Goal: Task Accomplishment & Management: Complete application form

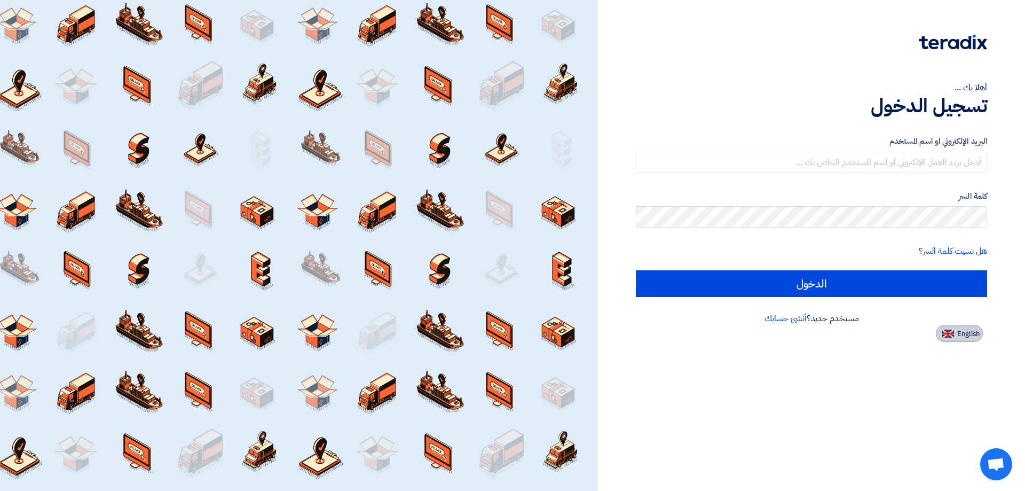
click at [957, 338] on button "English" at bounding box center [959, 333] width 47 height 17
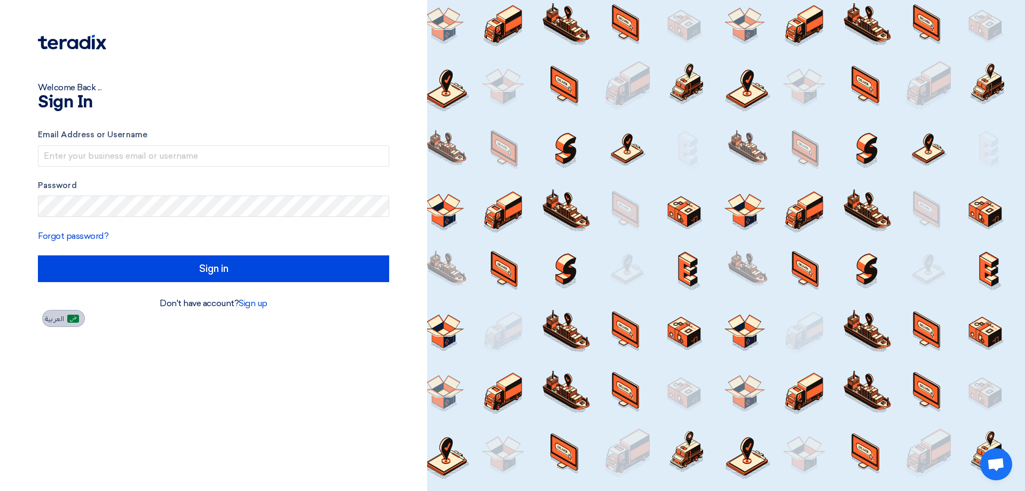
click at [59, 318] on span "العربية" at bounding box center [54, 318] width 19 height 7
type input "الدخول"
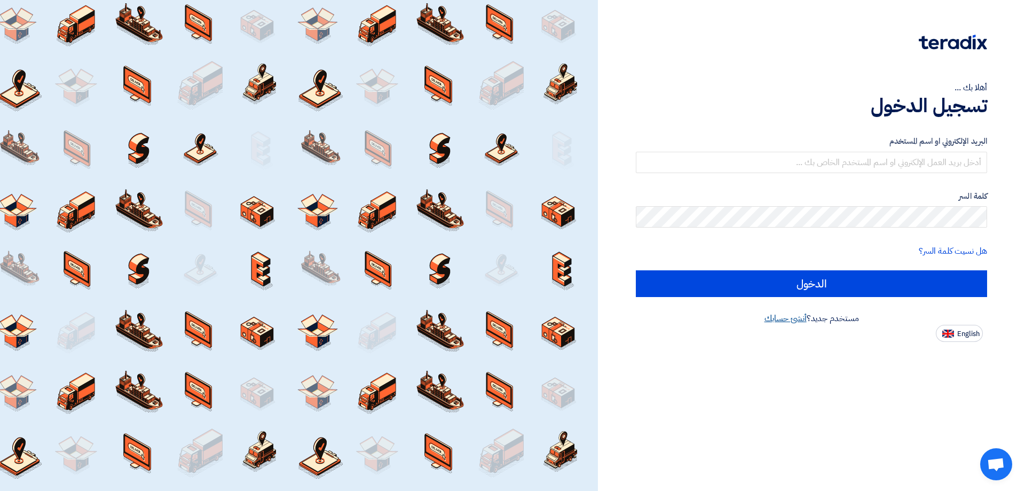
click at [778, 319] on link "أنشئ حسابك" at bounding box center [785, 318] width 42 height 13
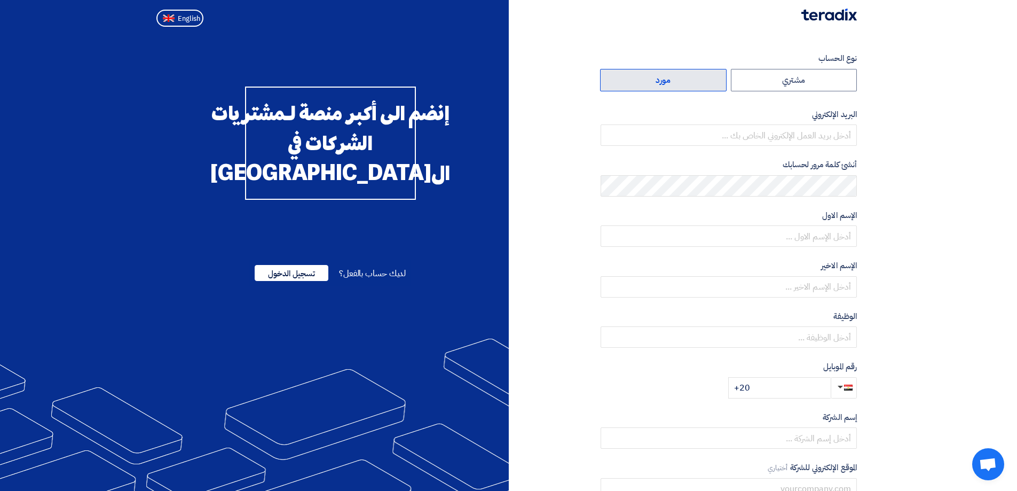
click at [651, 74] on label "مورد" at bounding box center [663, 80] width 127 height 22
click at [651, 74] on input "مورد" at bounding box center [663, 79] width 125 height 21
radio input "true"
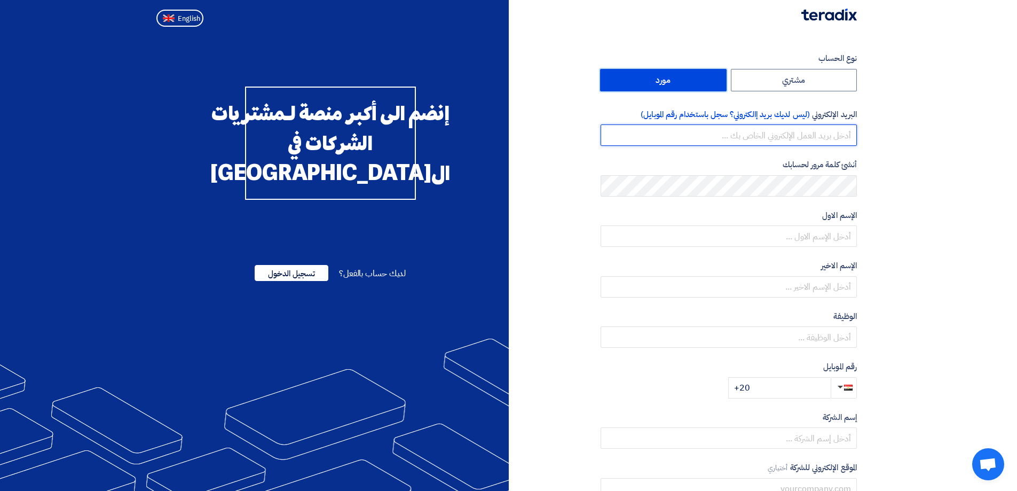
click at [811, 141] on input "email" at bounding box center [729, 134] width 256 height 21
type input "mohamed.abdelhalim@alsalamgroup-eg.com"
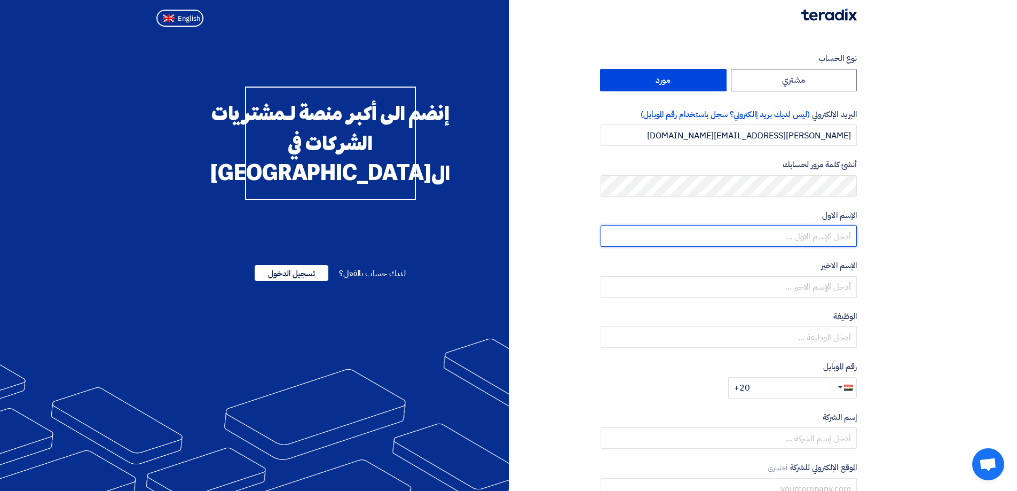
click at [809, 239] on input "text" at bounding box center [729, 235] width 256 height 21
type input "MHMD"
click at [977, 277] on section "نوع الحساب مشتري مورد البريد الإلكتروني (ليس لديك بريد إالكتروني؟ سجل باستخدام …" at bounding box center [508, 308] width 1017 height 555
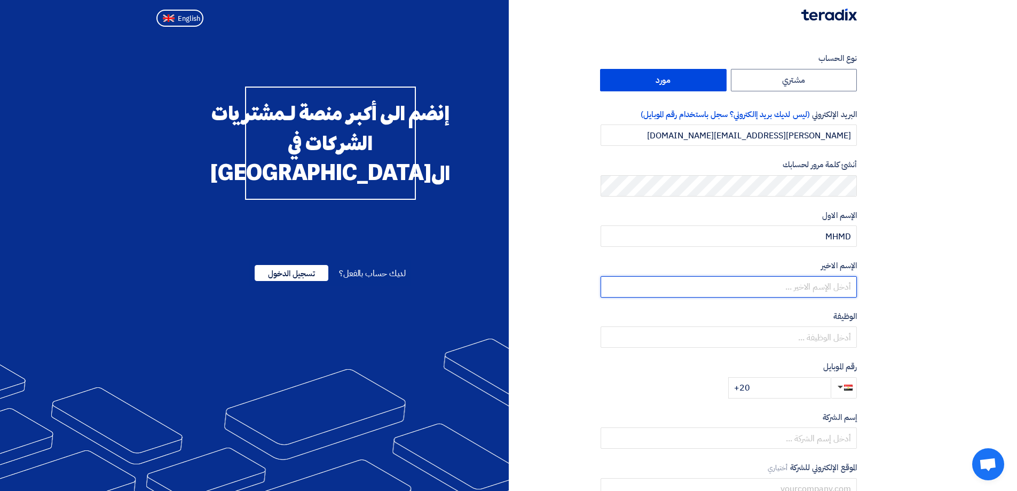
click at [849, 288] on input "text" at bounding box center [729, 286] width 256 height 21
type input "HALIM"
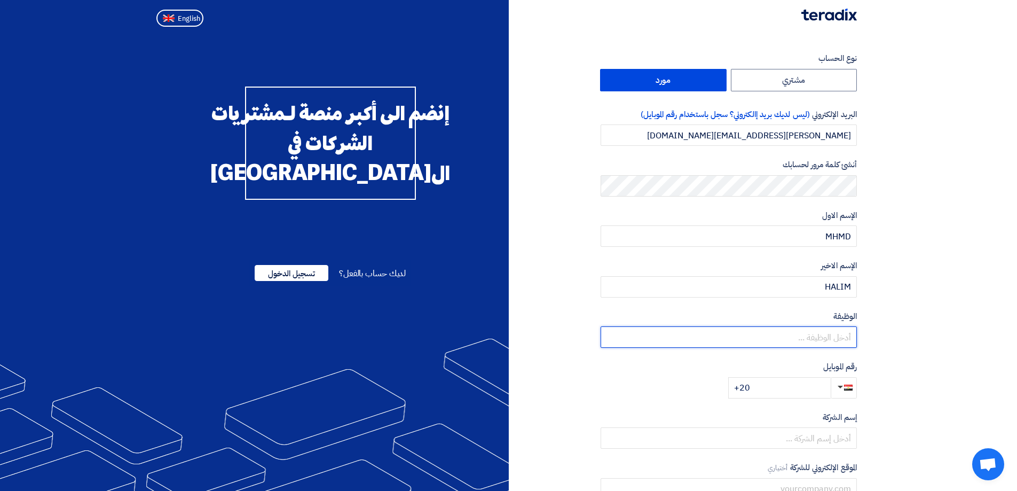
click at [824, 340] on input "text" at bounding box center [729, 336] width 256 height 21
type input "SALES MANGER"
click at [793, 388] on input "+20" at bounding box center [779, 387] width 102 height 21
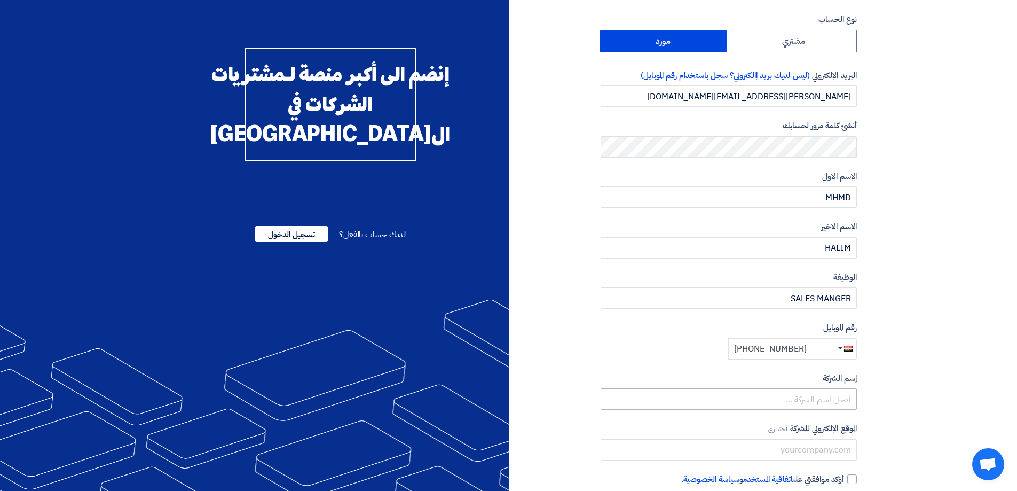
scroll to position [40, 0]
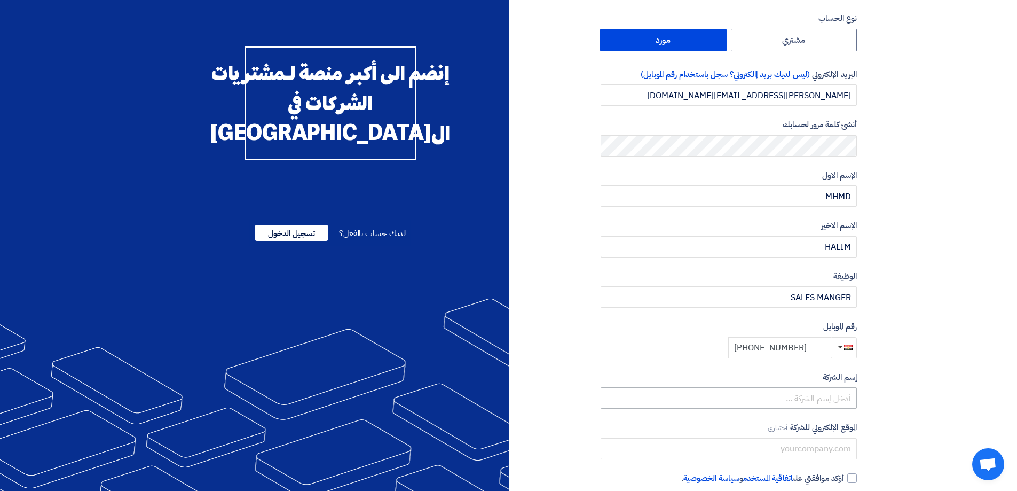
type input "+20 1122822201"
click at [813, 398] on input "text" at bounding box center [729, 397] width 256 height 21
type input "H"
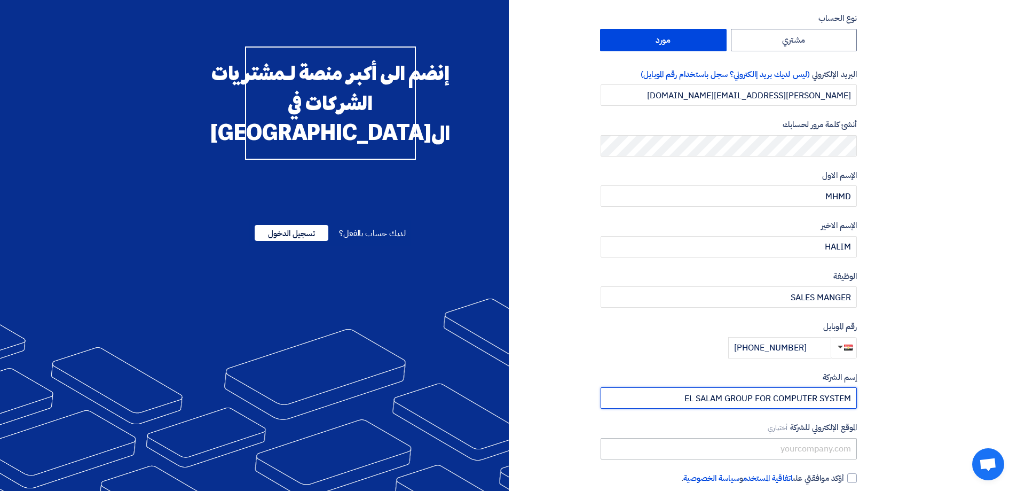
type input "EL SALAM GROUP FOR COMPUTER SYSTEM"
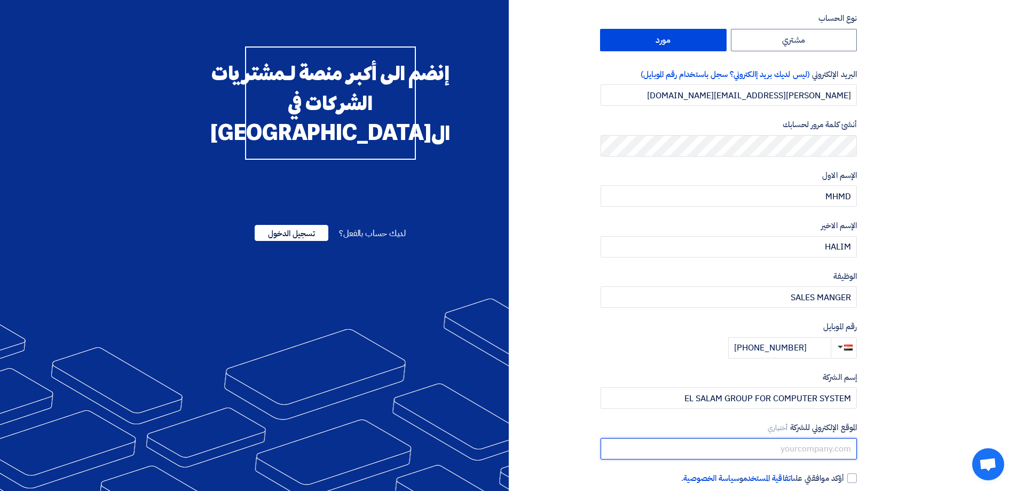
click at [809, 448] on input "text" at bounding box center [729, 448] width 256 height 21
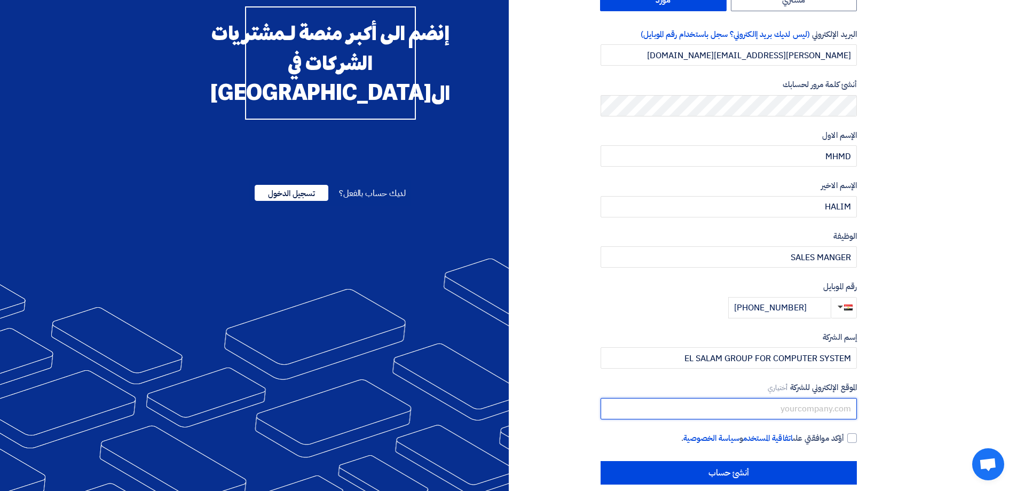
scroll to position [95, 0]
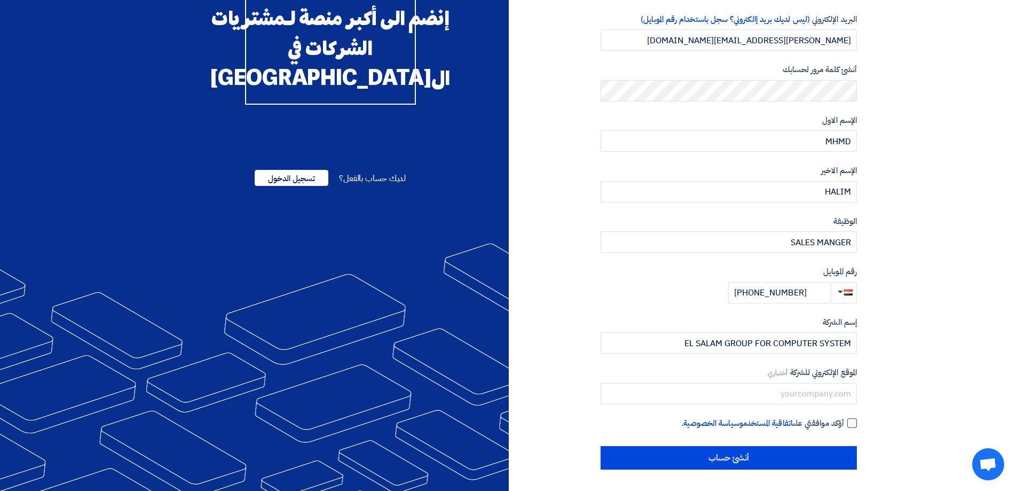
click at [852, 424] on div at bounding box center [852, 423] width 10 height 10
click at [844, 424] on input "أؤكد موافقتي على اتفاقية المستخدم و سياسة الخصوصية ." at bounding box center [716, 427] width 256 height 21
checkbox input "true"
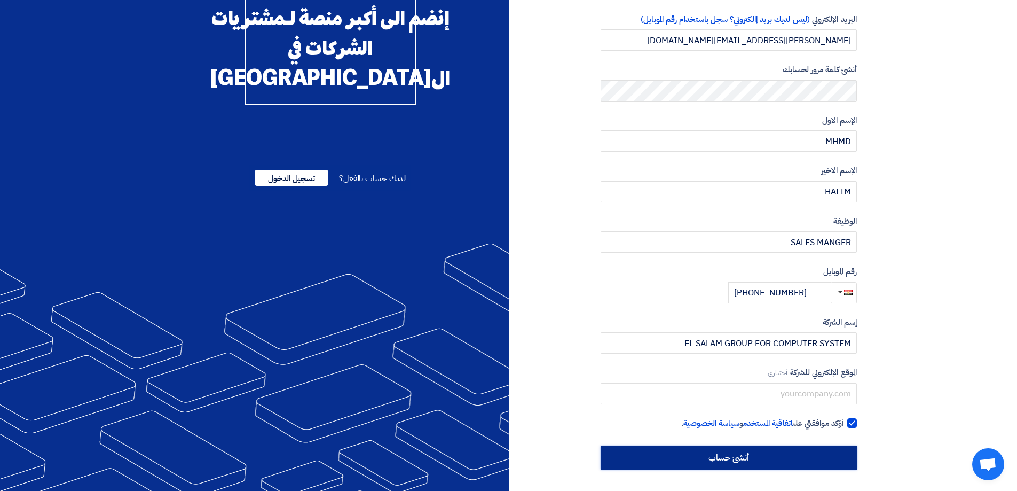
click at [781, 456] on input "أنشئ حساب" at bounding box center [729, 457] width 256 height 23
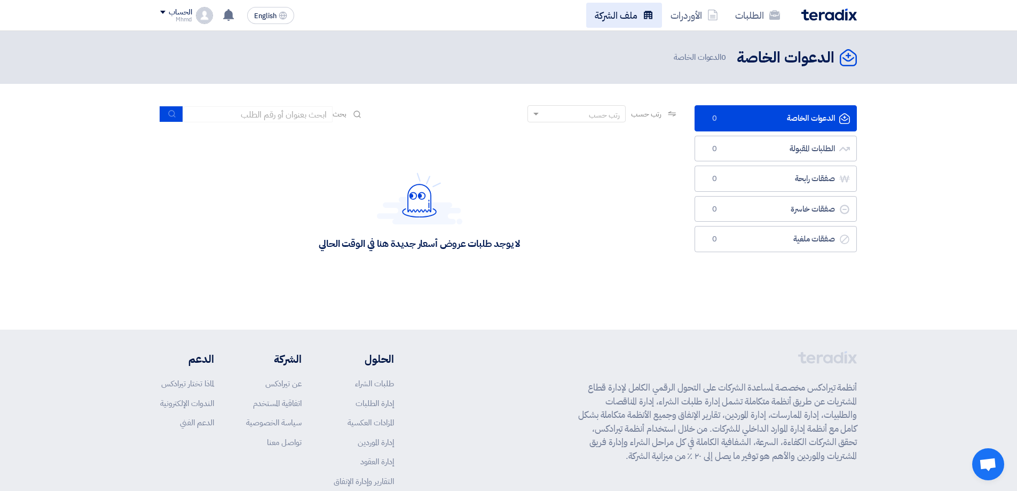
click at [641, 18] on link "ملف الشركة" at bounding box center [624, 15] width 76 height 25
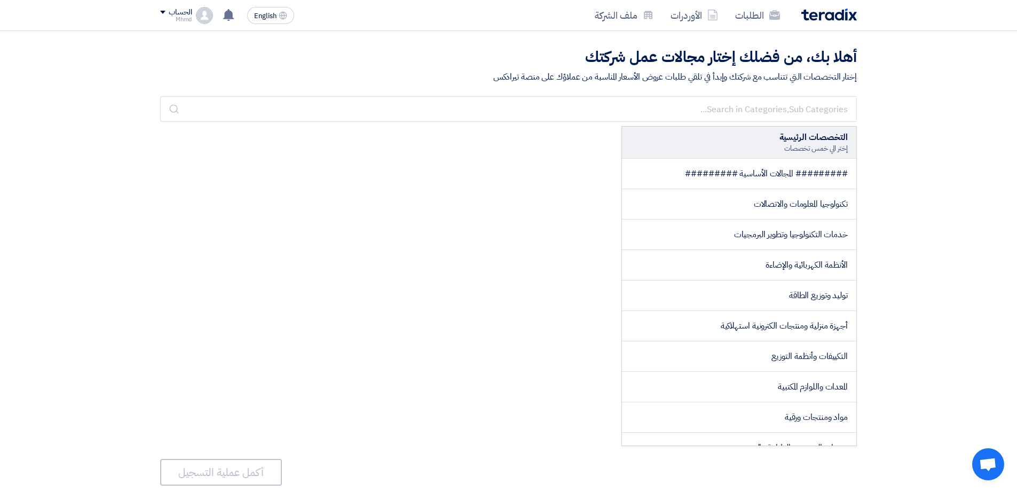
click at [700, 236] on li "خدمات التكنولوجيا وتطوير البرمجيات" at bounding box center [739, 234] width 234 height 30
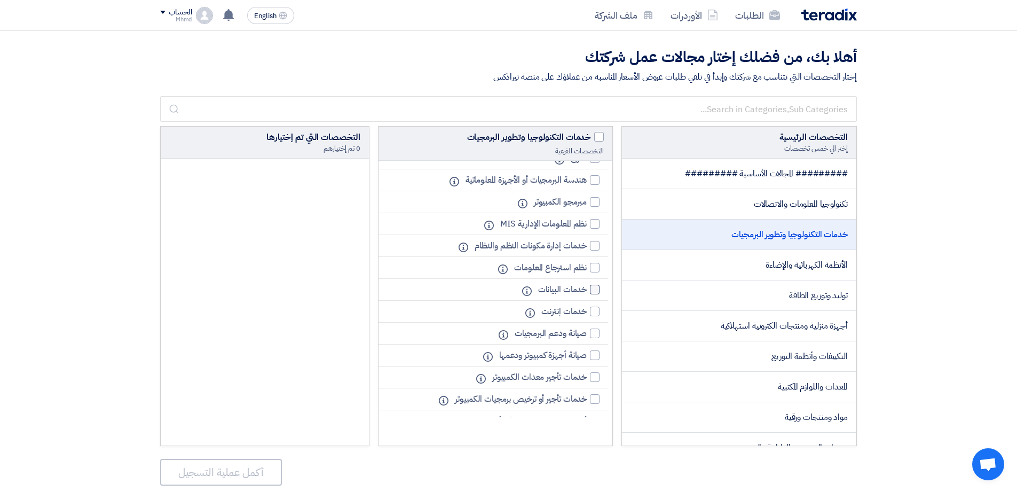
scroll to position [27, 0]
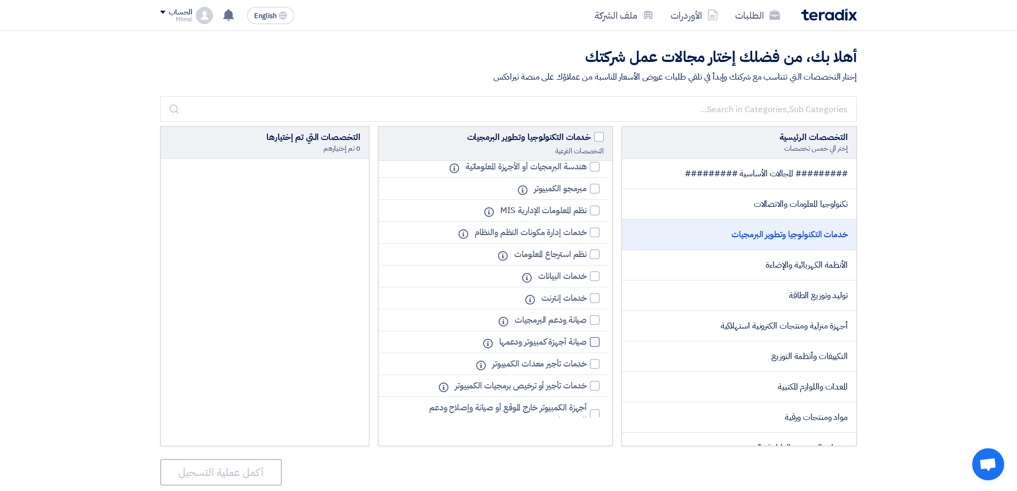
click at [593, 341] on div at bounding box center [595, 342] width 10 height 10
click at [587, 341] on input "صيانة أجهزة كمبيوتر ودعمها" at bounding box center [583, 341] width 7 height 7
checkbox input "true"
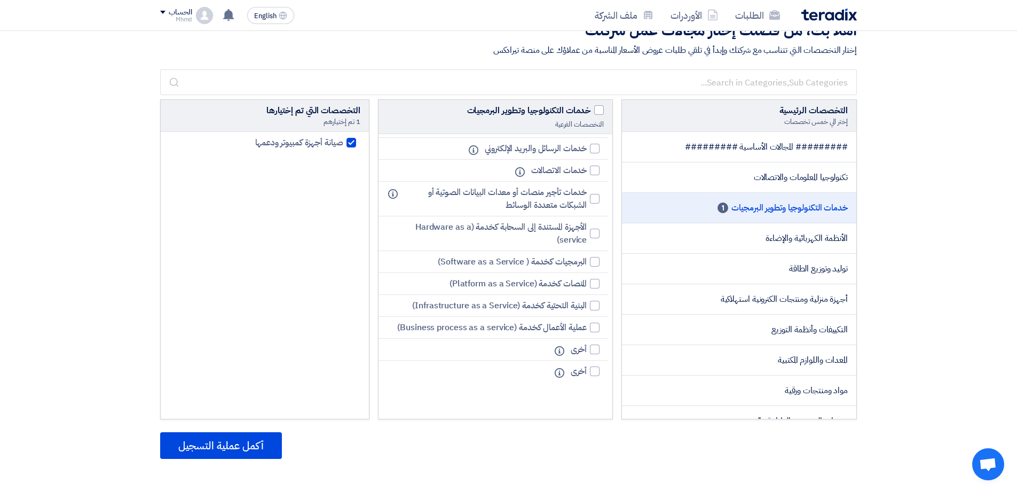
click at [914, 323] on div "أهلا بك، من فضلك إختار مجالات عمل شركتك إختار التخصصات التي تتناسب مع شركتك وإب…" at bounding box center [508, 249] width 1017 height 491
click at [244, 448] on button "أكمل عملية التسجيل" at bounding box center [221, 445] width 122 height 27
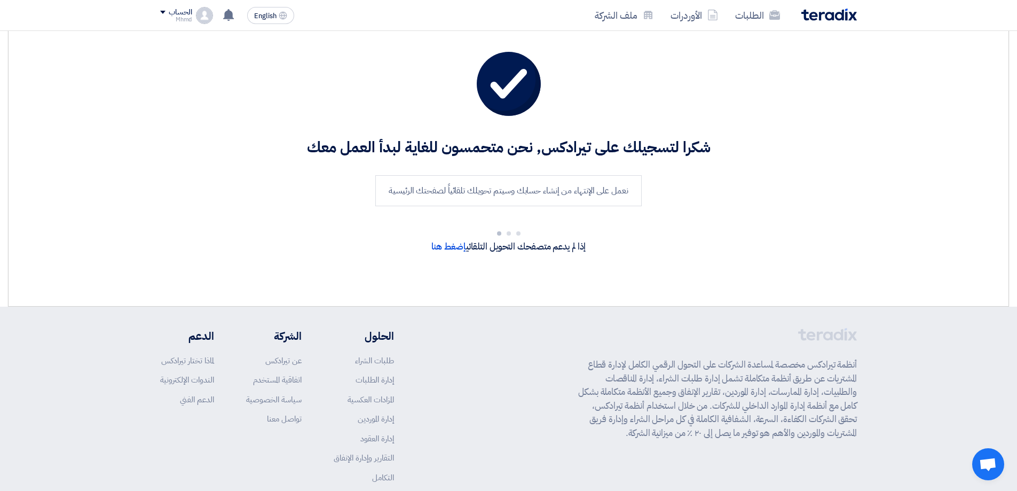
scroll to position [27, 0]
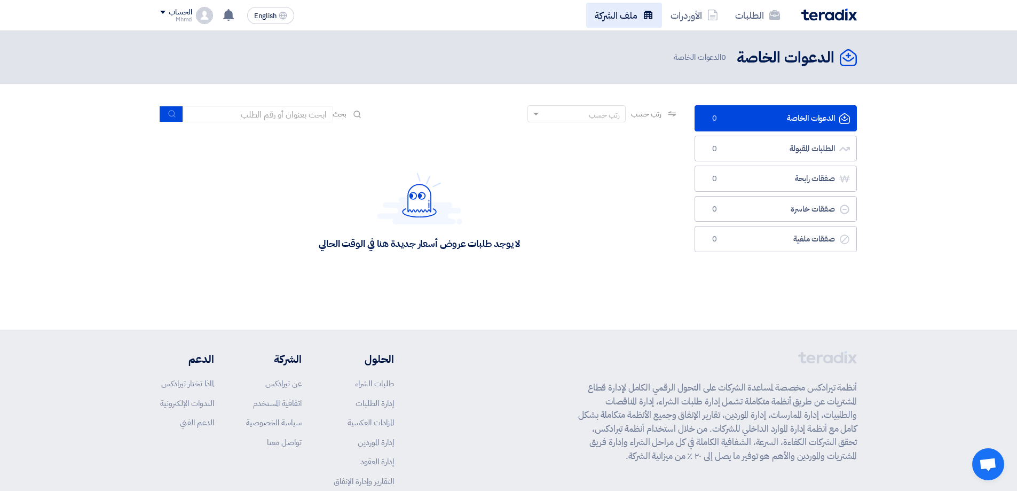
click at [614, 20] on link "ملف الشركة" at bounding box center [624, 15] width 76 height 25
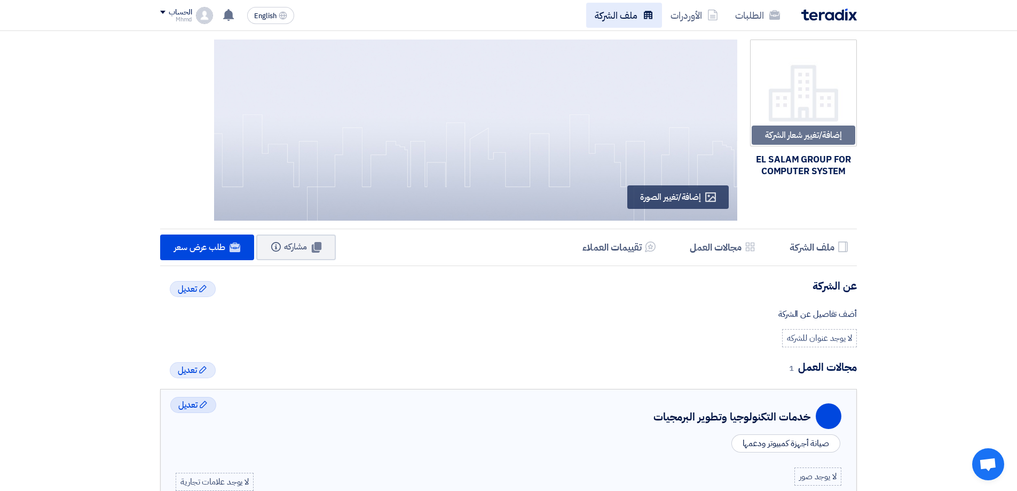
click at [627, 15] on link "ملف الشركة" at bounding box center [624, 15] width 76 height 25
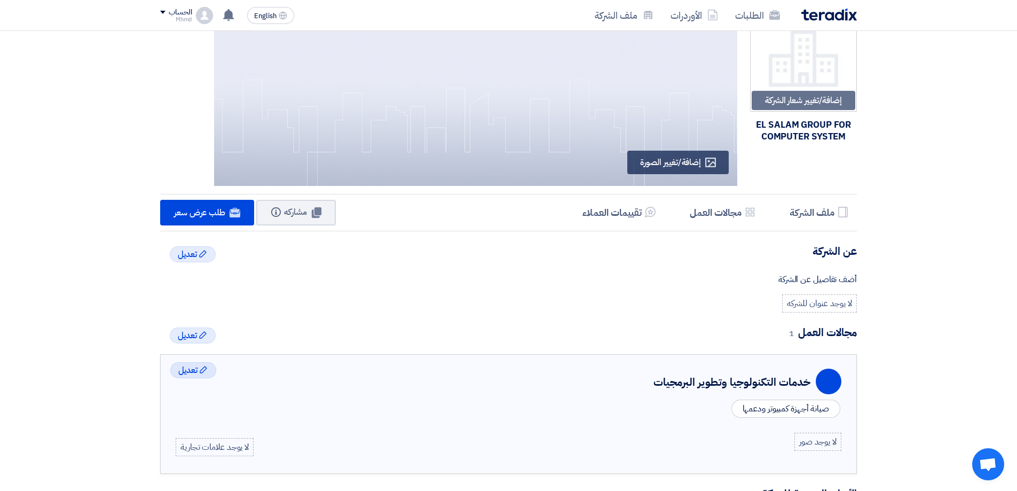
scroll to position [40, 0]
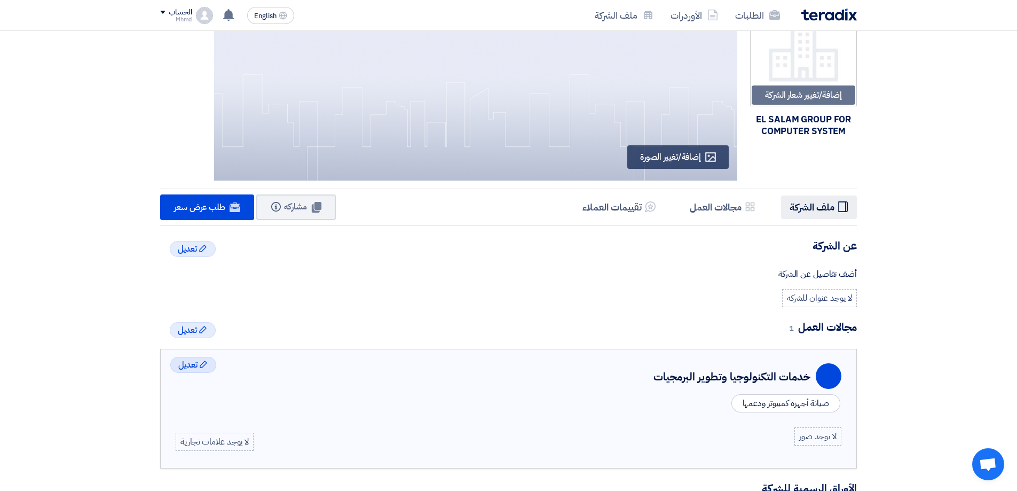
click at [802, 209] on h5 "ملف الشركة" at bounding box center [812, 207] width 45 height 12
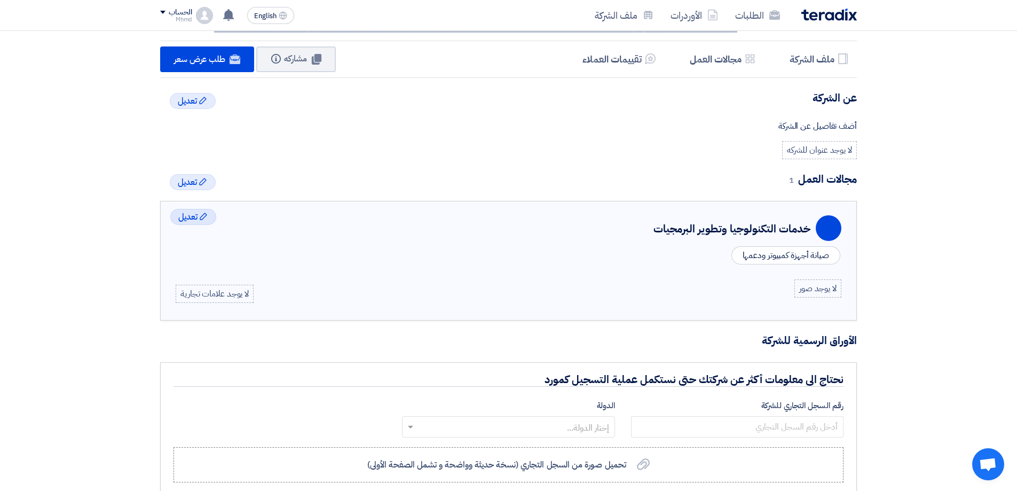
scroll to position [187, 0]
click at [823, 65] on h5 "ملف الشركة" at bounding box center [812, 60] width 45 height 12
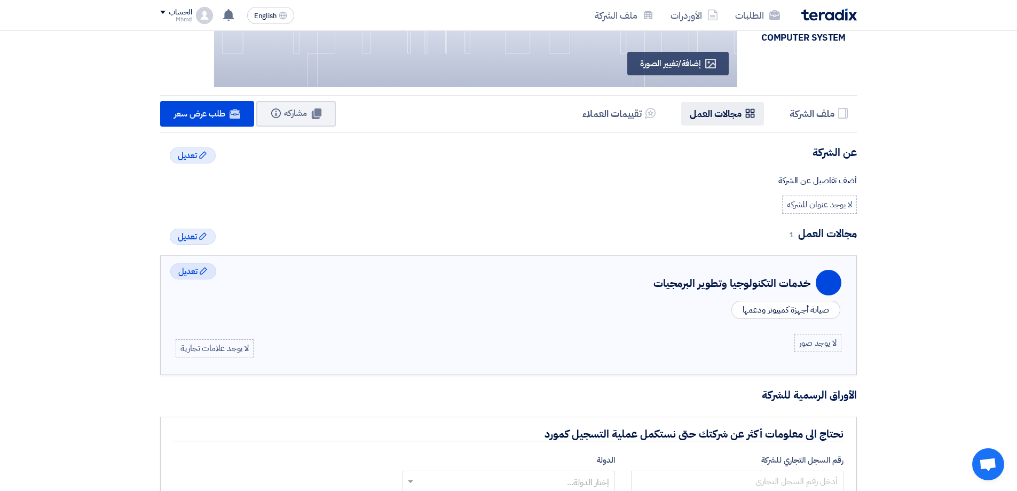
click at [733, 116] on h5 "مجالات العمل" at bounding box center [716, 113] width 52 height 12
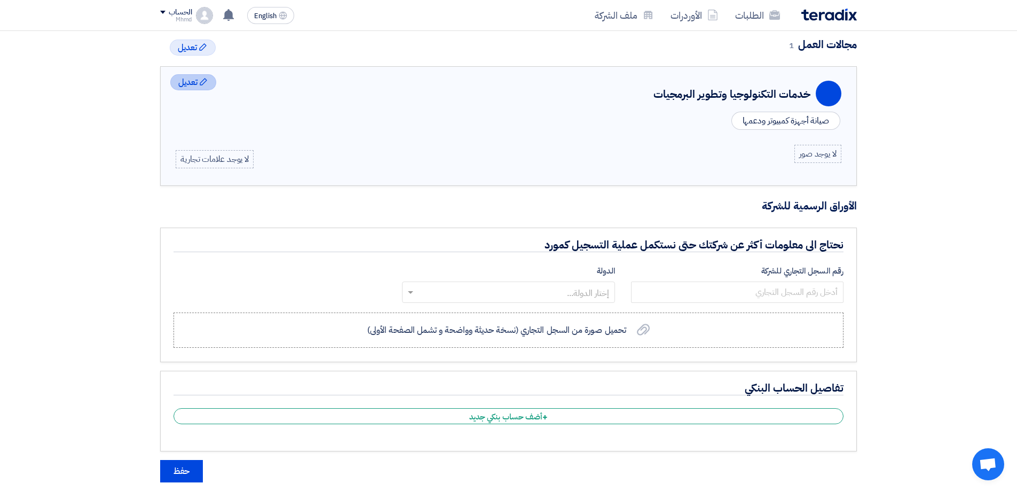
click at [187, 85] on span "تعديل" at bounding box center [187, 82] width 19 height 13
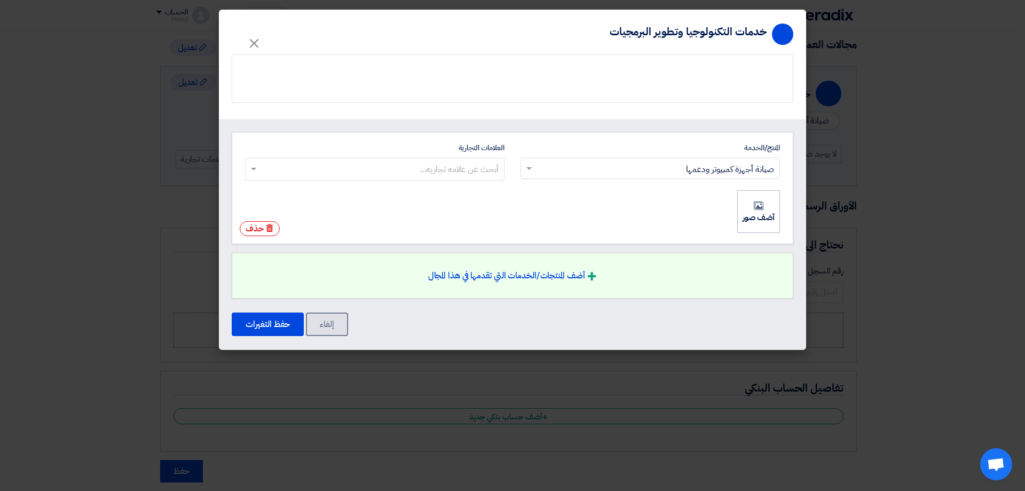
click at [517, 267] on div "+ أضف المنتجات/الخدمات التي تقدمها في هذا المجال" at bounding box center [513, 275] width 562 height 46
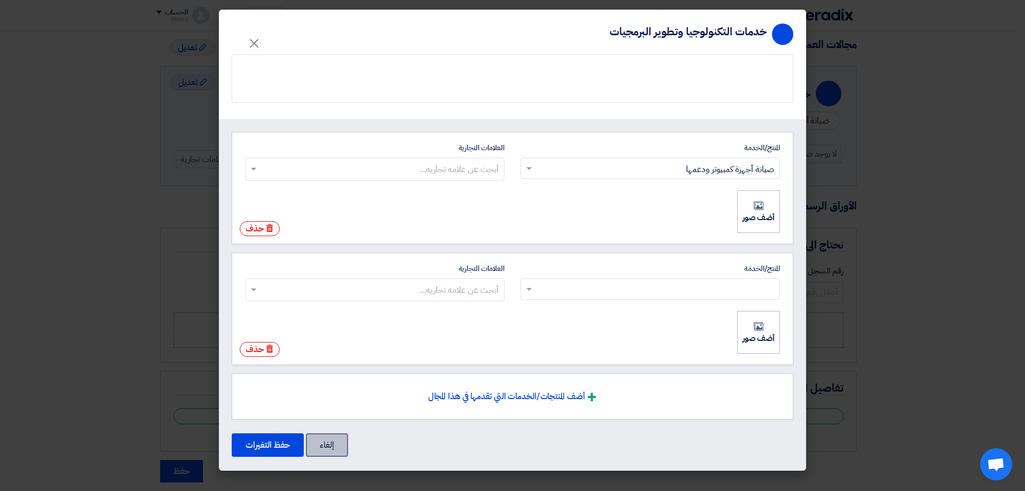
click at [328, 445] on button "إلغاء" at bounding box center [327, 444] width 42 height 23
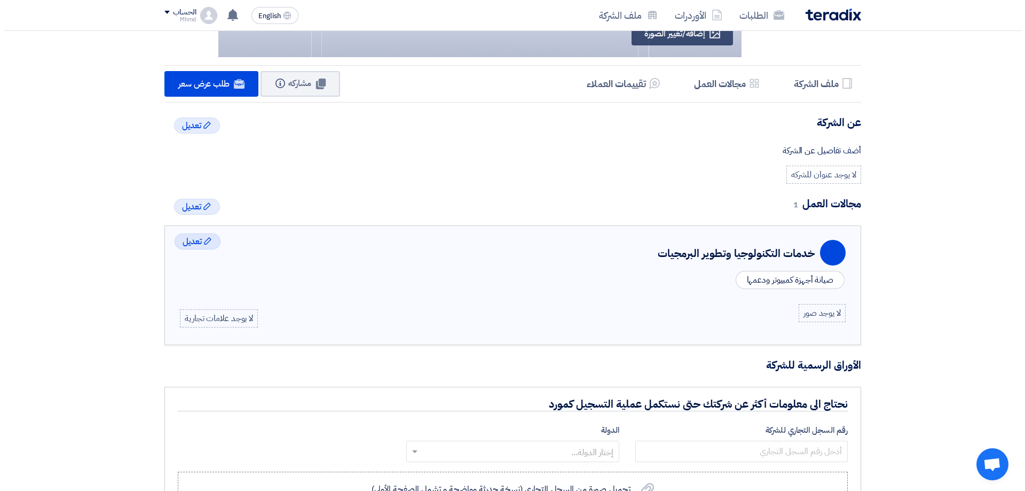
scroll to position [162, 0]
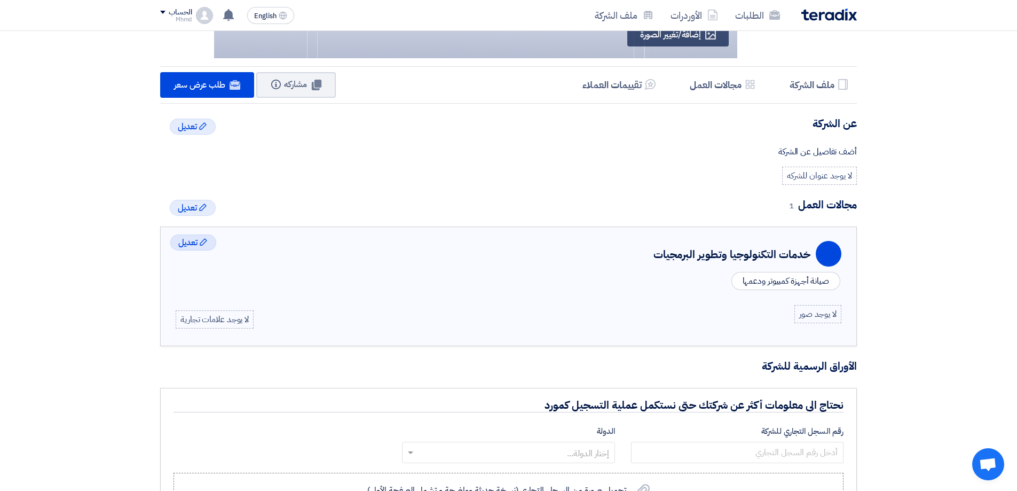
click at [823, 260] on icon "Profile" at bounding box center [829, 254] width 26 height 26
click at [779, 258] on div "خدمات التكنولوجيا وتطوير البرمجيات" at bounding box center [731, 254] width 157 height 16
click at [775, 280] on div "صيانة أجهزة كمبيوتر ودعمها" at bounding box center [785, 281] width 109 height 18
click at [196, 210] on span "تعديل" at bounding box center [187, 207] width 19 height 13
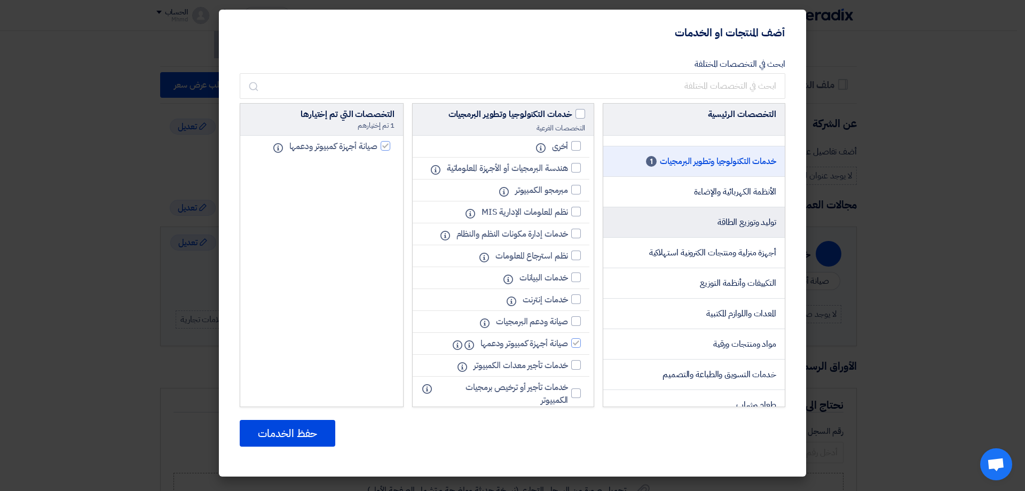
scroll to position [53, 0]
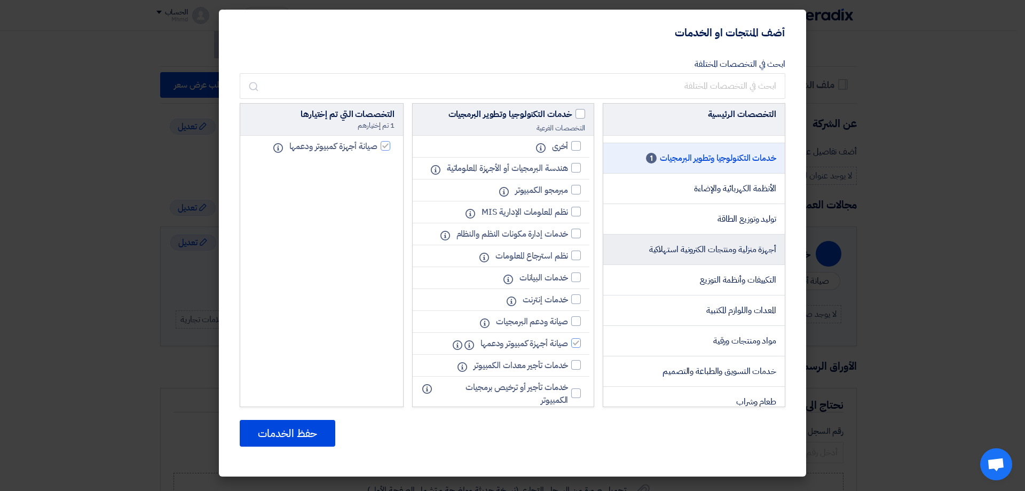
click at [739, 256] on span "أجهزة منزلية ومنتجات الكترونية استهلاكية" at bounding box center [712, 249] width 127 height 13
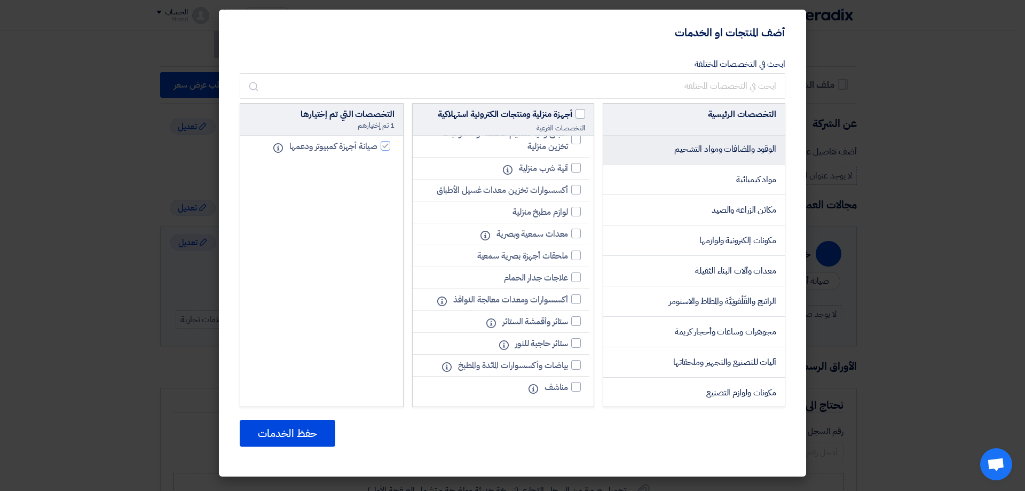
scroll to position [907, 0]
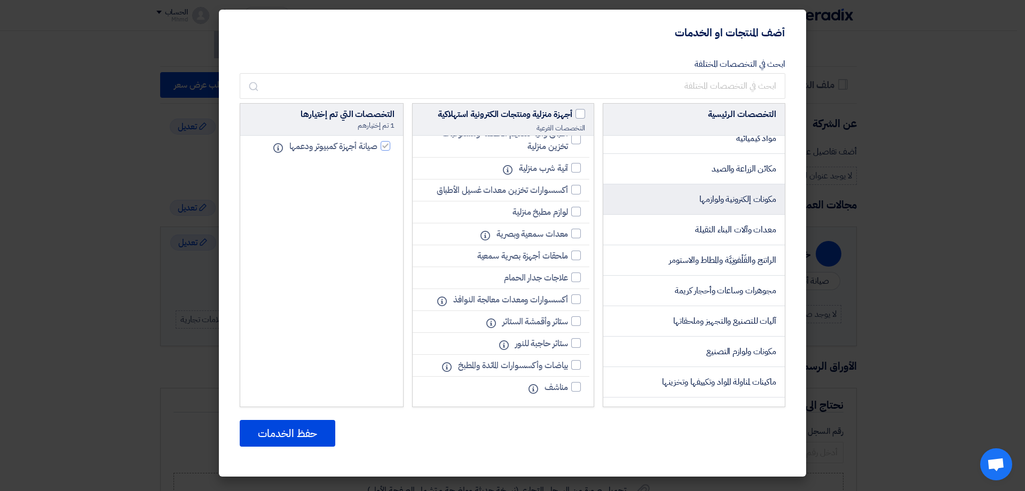
click at [699, 206] on span "مكونات إلكترونية ولوازمها" at bounding box center [737, 199] width 77 height 13
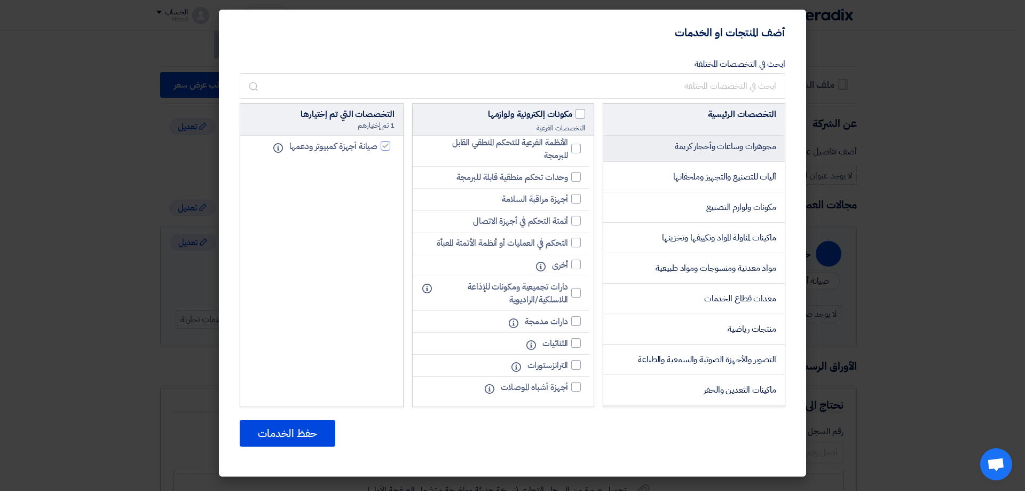
scroll to position [1054, 0]
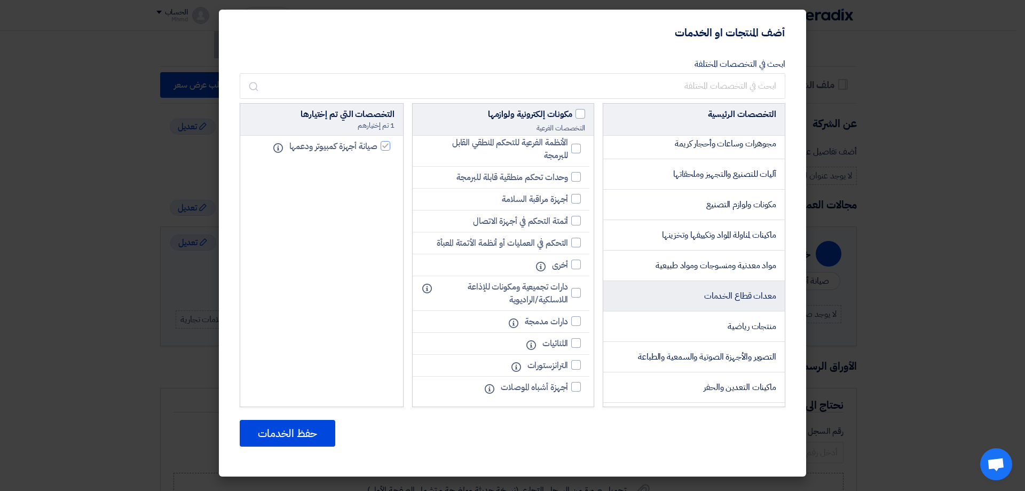
click at [717, 302] on span "معدات قطاع الخدمات" at bounding box center [740, 295] width 72 height 13
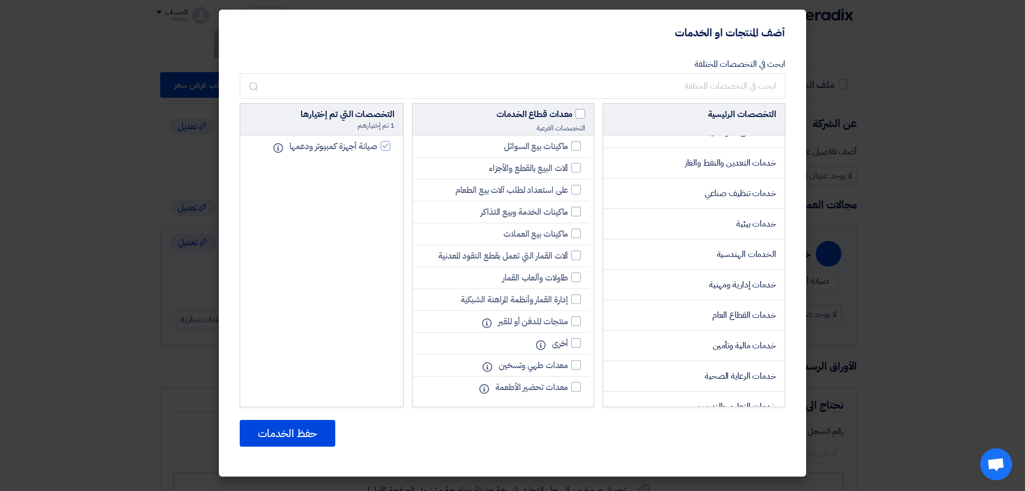
scroll to position [1495, 0]
click at [684, 318] on li "خدمات القطاع العام" at bounding box center [693, 312] width 181 height 30
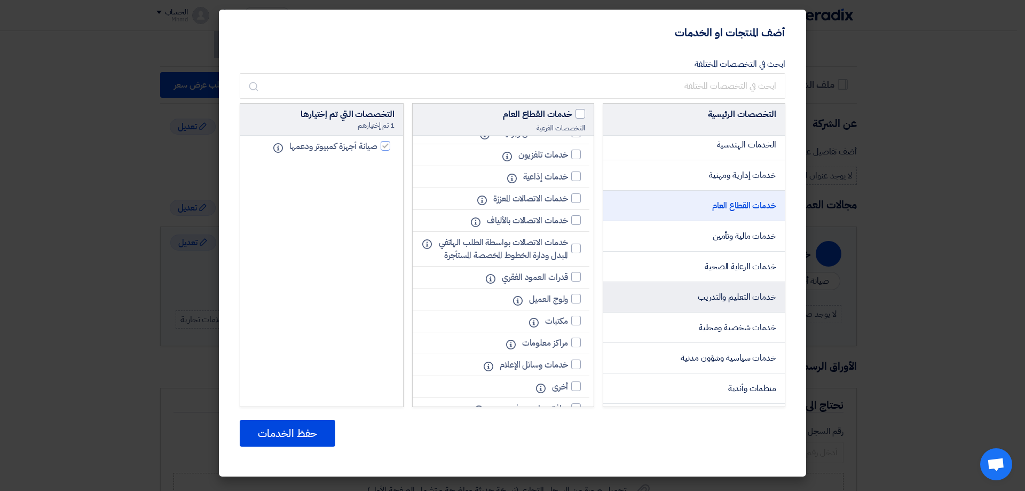
scroll to position [1615, 0]
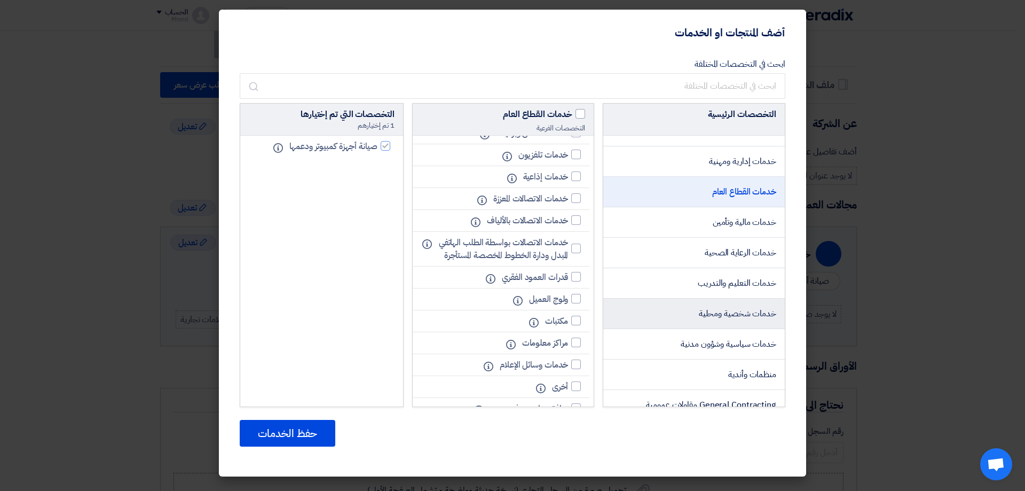
click at [684, 320] on li "خدمات شخصية ومحلية" at bounding box center [693, 313] width 181 height 30
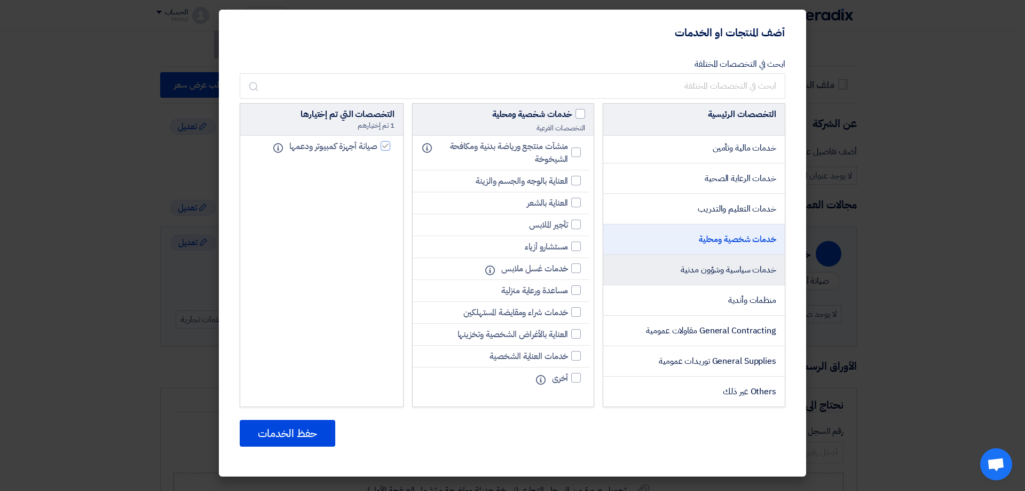
scroll to position [1702, 0]
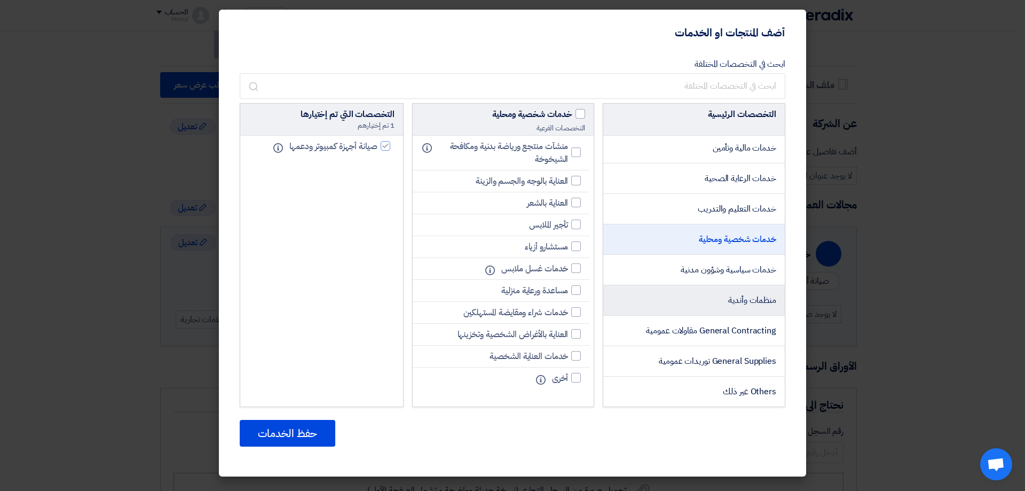
click at [708, 302] on li "منظمات وأندية" at bounding box center [693, 300] width 181 height 30
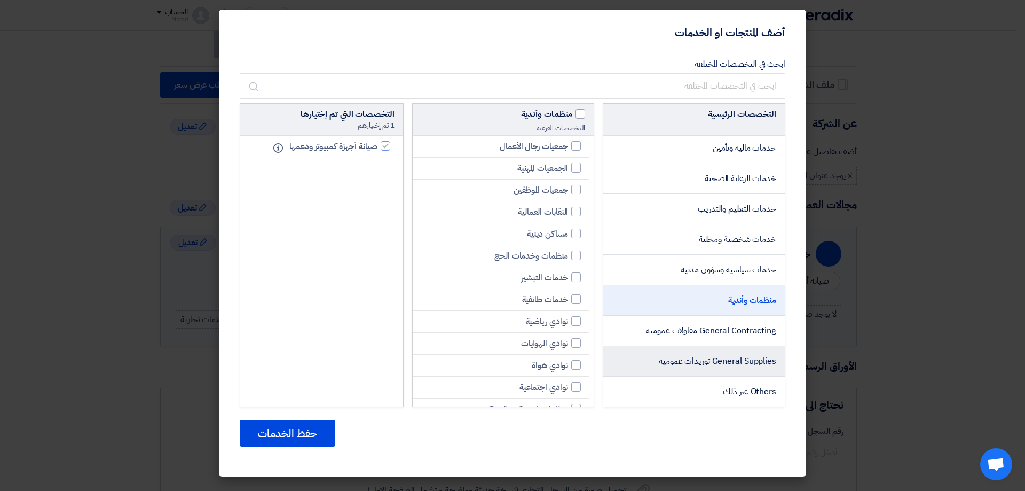
click at [670, 359] on span "General Supplies توريدات عمومية" at bounding box center [717, 360] width 117 height 13
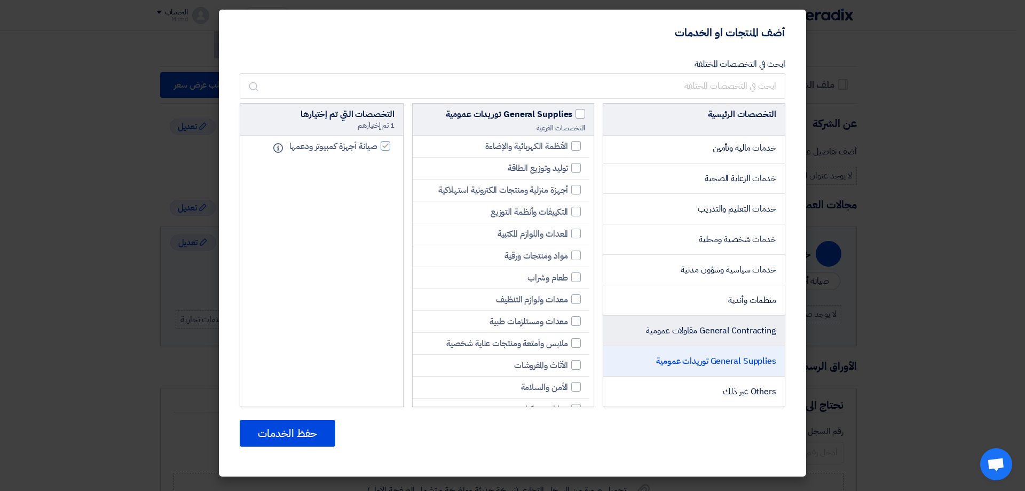
click at [689, 331] on span "General Contracting مقاولات عمومية" at bounding box center [711, 330] width 130 height 13
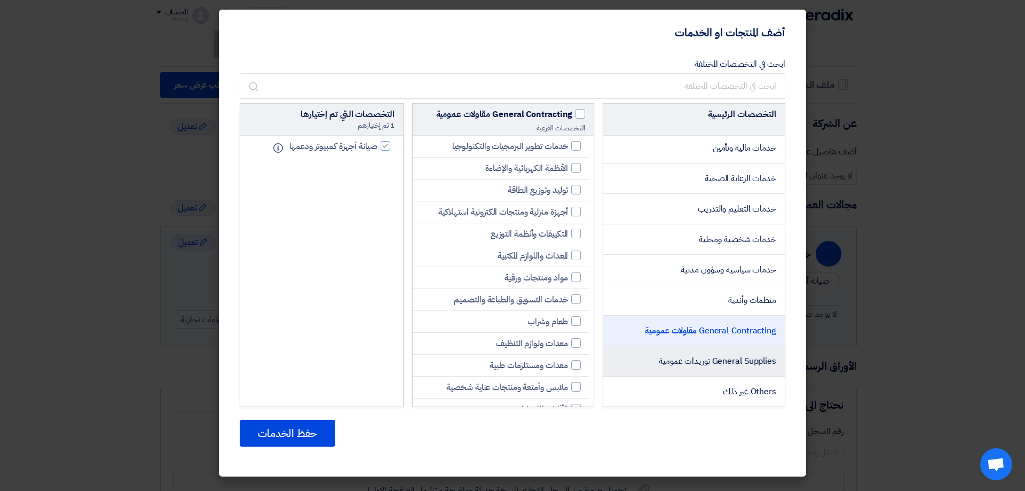
click at [699, 356] on span "General Supplies توريدات عمومية" at bounding box center [717, 360] width 117 height 13
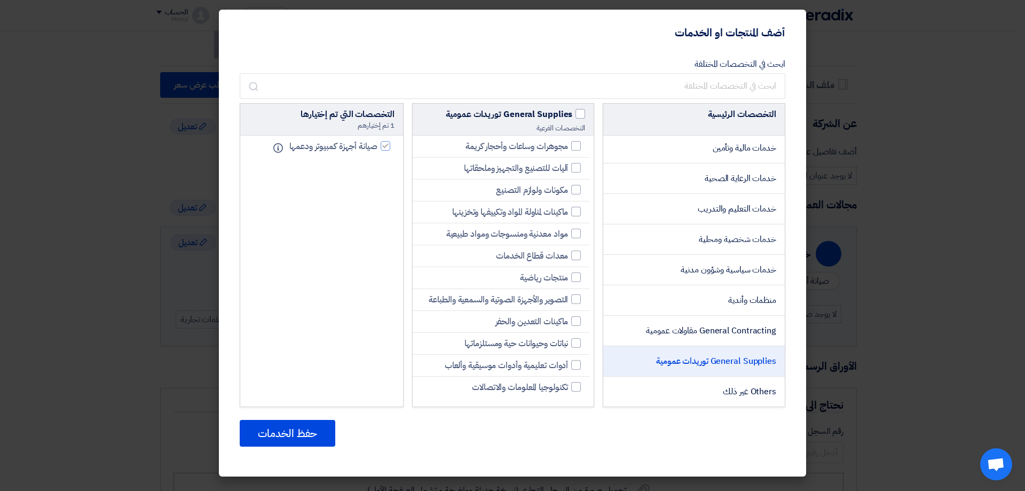
scroll to position [538, 0]
click at [575, 390] on div at bounding box center [576, 387] width 10 height 10
click at [568, 390] on input "تكنولوجيا المعلومات والاتصالات" at bounding box center [564, 386] width 7 height 7
click at [384, 166] on div at bounding box center [386, 168] width 10 height 10
click at [377, 166] on input "تكنولوجيا المعلومات والاتصالات" at bounding box center [373, 167] width 7 height 7
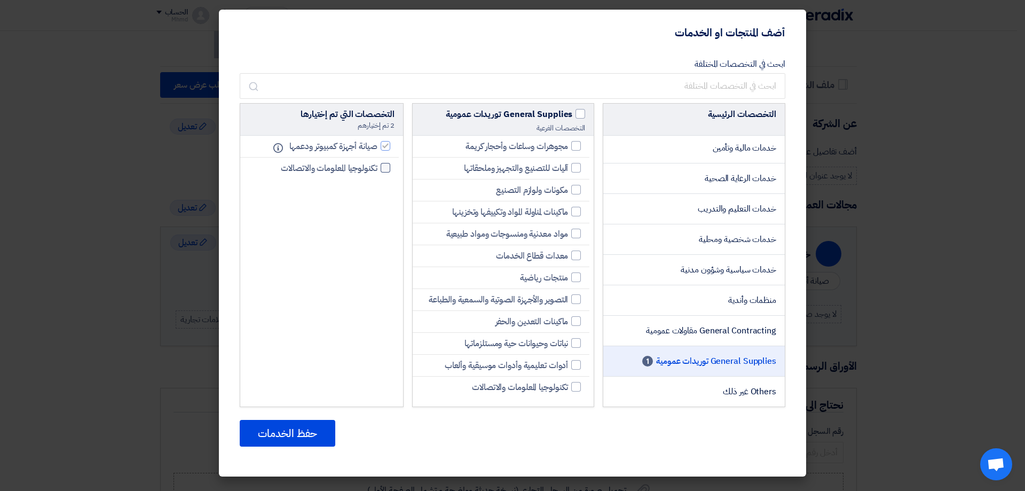
checkbox input "false"
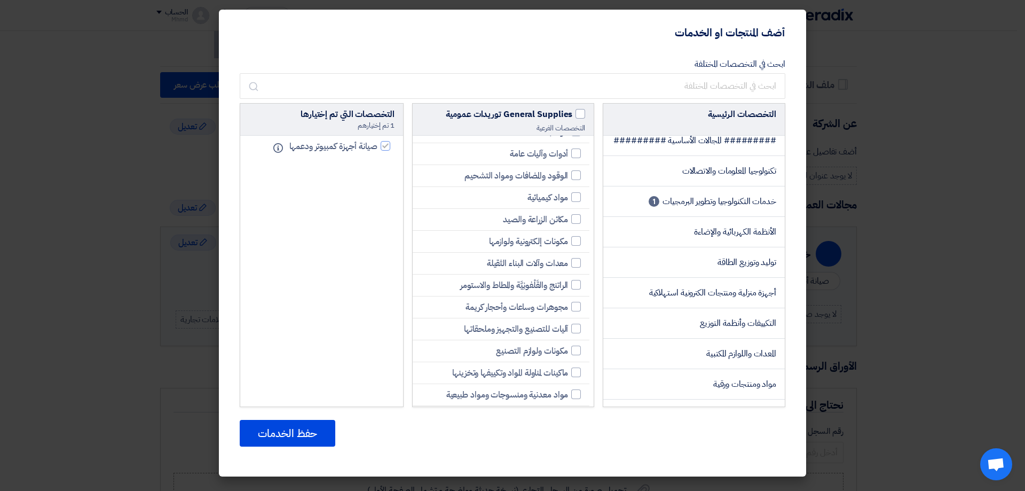
scroll to position [0, 0]
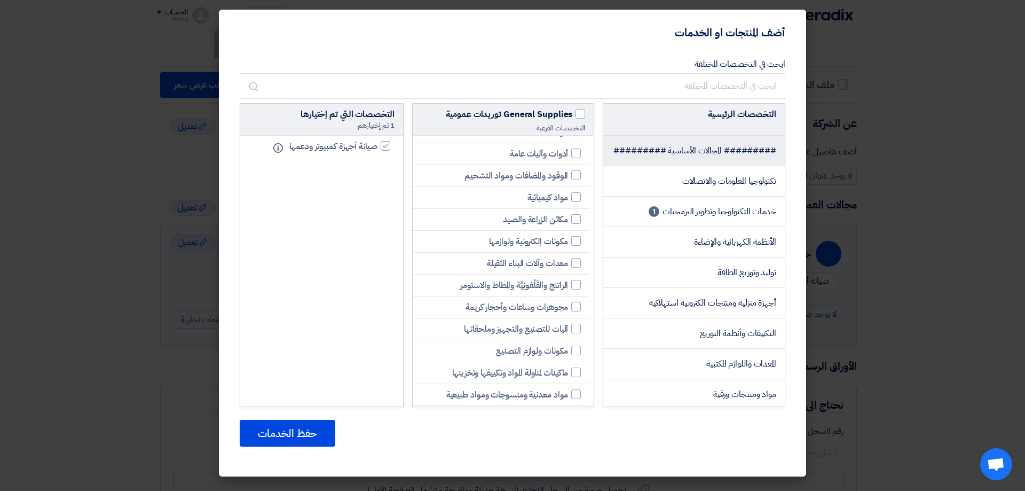
click at [722, 160] on li "######### المجالات الأساسية #########" at bounding box center [693, 151] width 181 height 30
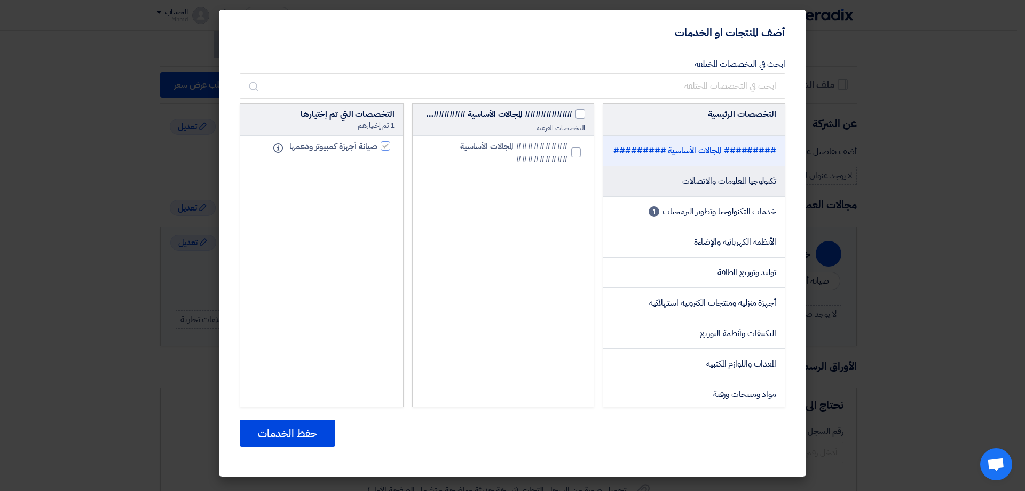
click at [743, 187] on span "تكنولوجيا المعلومات والاتصالات" at bounding box center [729, 181] width 94 height 13
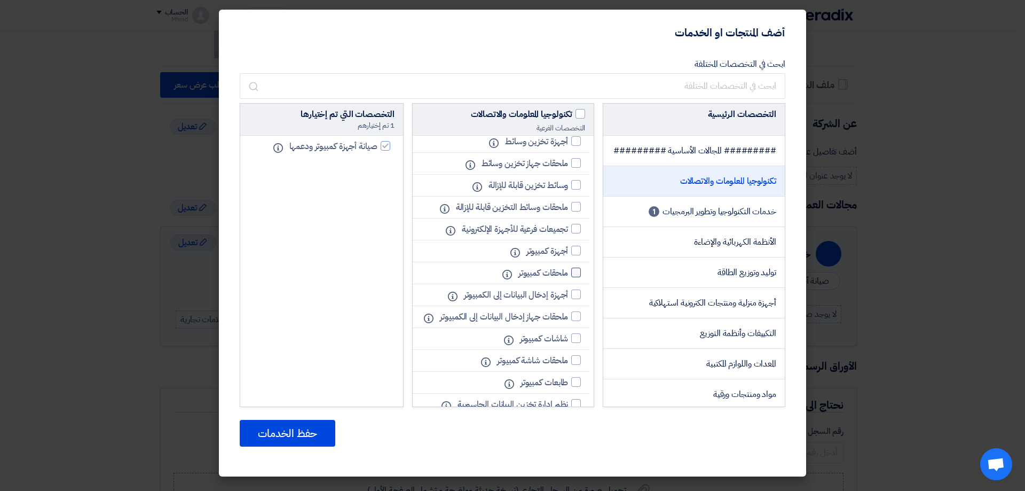
scroll to position [107, 0]
click at [573, 254] on div at bounding box center [576, 249] width 10 height 10
click at [568, 252] on input "أجهزة كمبيوتر" at bounding box center [564, 249] width 7 height 7
checkbox input "true"
click at [579, 275] on div at bounding box center [576, 271] width 10 height 10
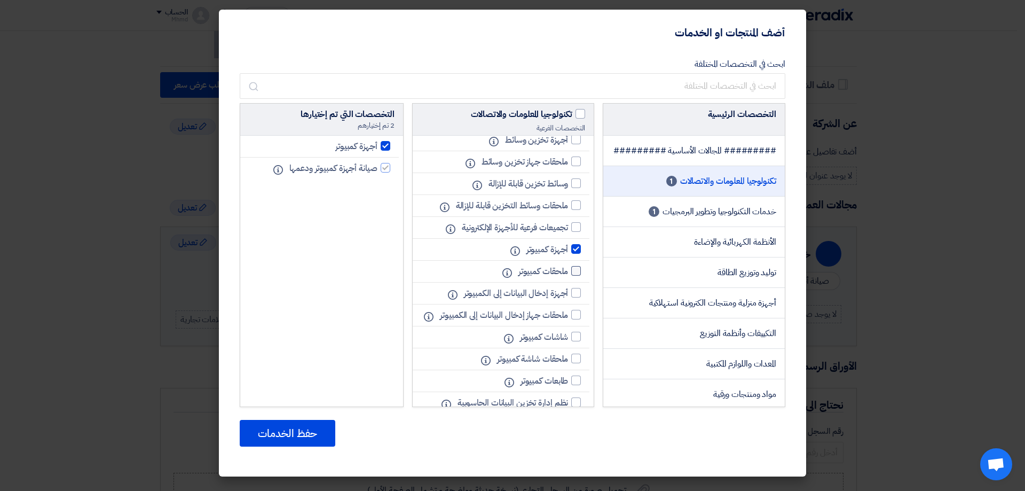
click at [568, 274] on input "ملحقات كمبيوتر" at bounding box center [564, 270] width 7 height 7
checkbox input "true"
click at [575, 297] on div at bounding box center [576, 293] width 10 height 10
click at [568, 296] on input "أجهزة إدخال البيانات إلى الكمبيوتر" at bounding box center [564, 292] width 7 height 7
checkbox input "true"
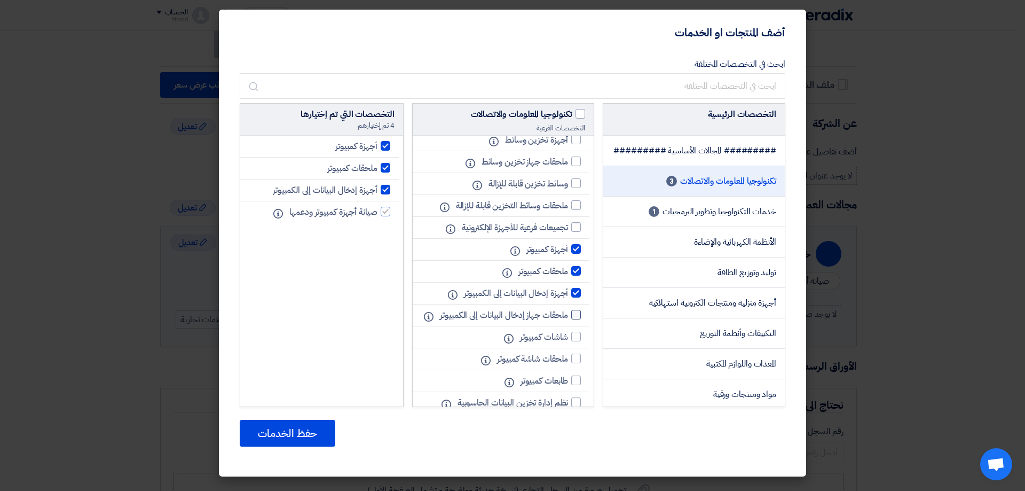
click at [573, 319] on div at bounding box center [576, 315] width 10 height 10
click at [568, 318] on input "ملحقات جهاز إدخال البيانات إلى الكمبيوتر" at bounding box center [564, 314] width 7 height 7
checkbox input "true"
click at [575, 341] on div at bounding box center [576, 336] width 10 height 10
click at [568, 340] on input "شاشات كمبيوتر" at bounding box center [564, 336] width 7 height 7
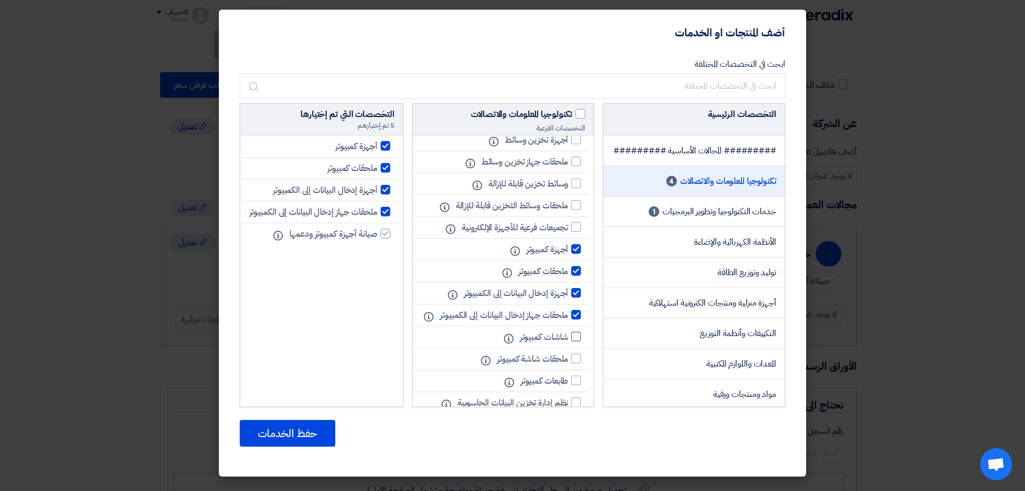
checkbox input "true"
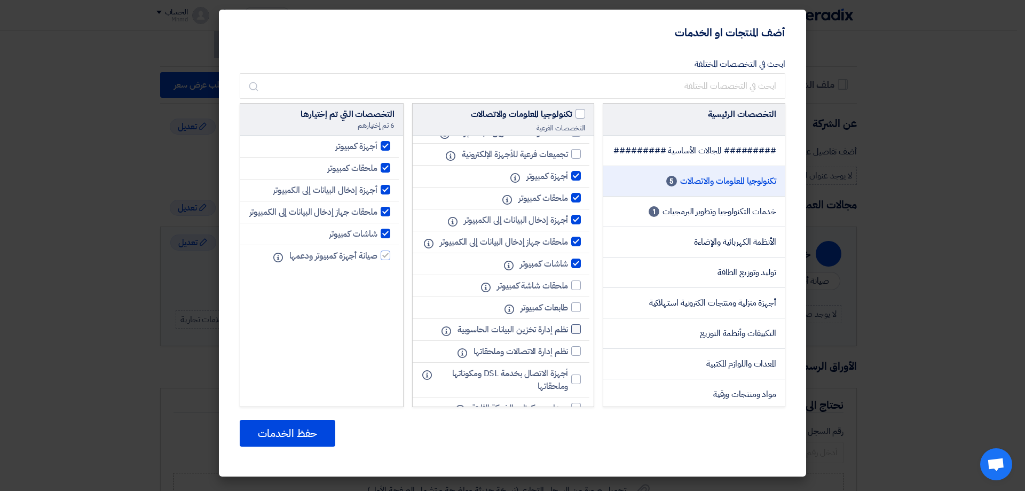
scroll to position [187, 0]
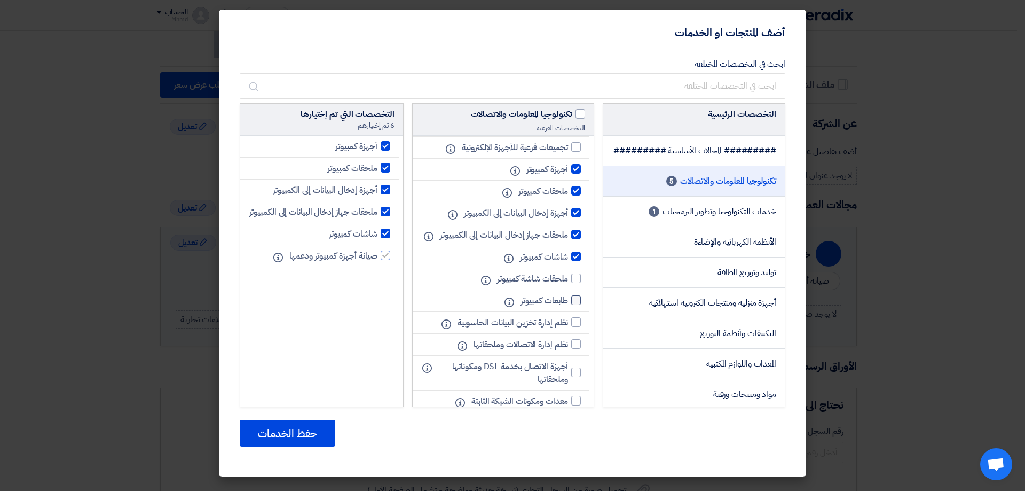
click at [572, 305] on div at bounding box center [576, 300] width 10 height 10
click at [568, 304] on input "طابعات كمبيوتر" at bounding box center [564, 300] width 7 height 7
checkbox input "true"
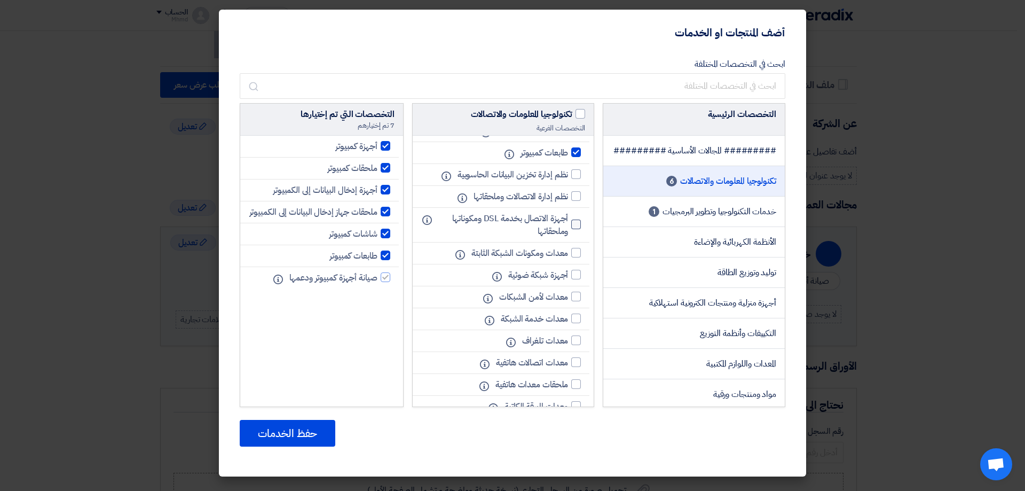
scroll to position [374, 0]
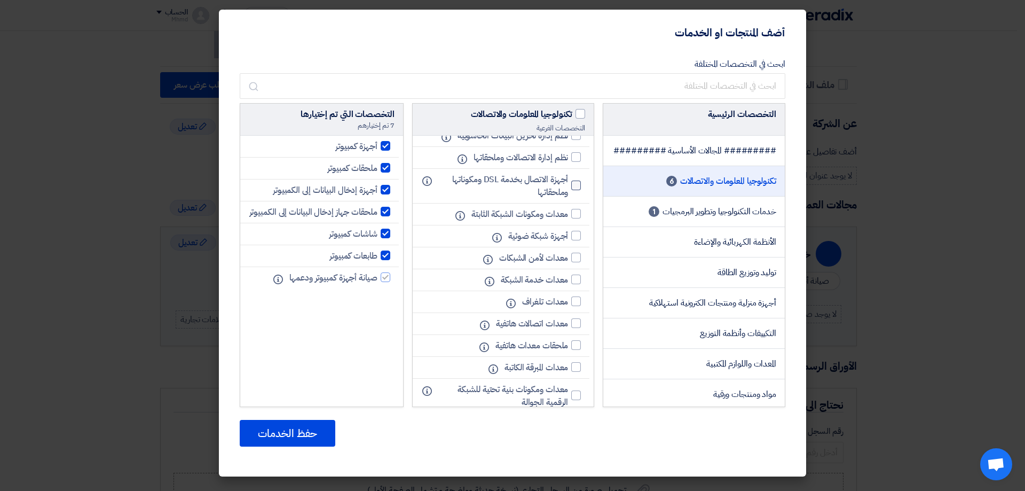
click at [574, 190] on div at bounding box center [576, 185] width 10 height 10
click at [568, 189] on input "أجهزة الاتصال بخدمة DSL ومكوناتها وملحقاتها" at bounding box center [564, 185] width 7 height 7
checkbox input "true"
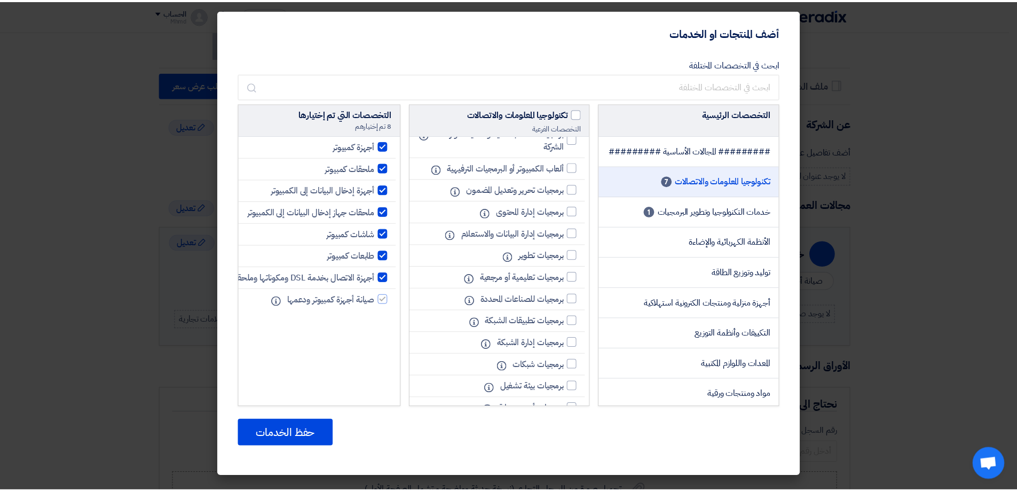
scroll to position [747, 0]
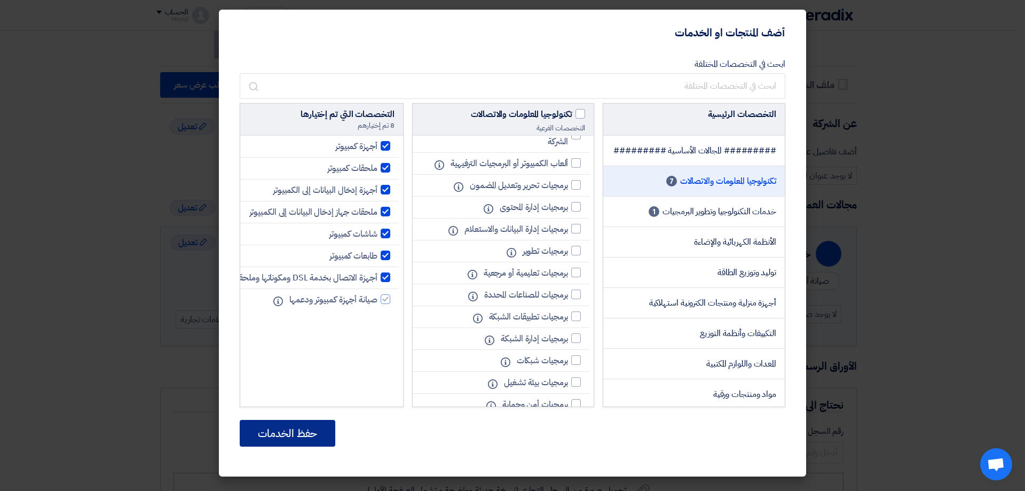
click at [315, 435] on button "حفظ الخدمات" at bounding box center [288, 433] width 96 height 27
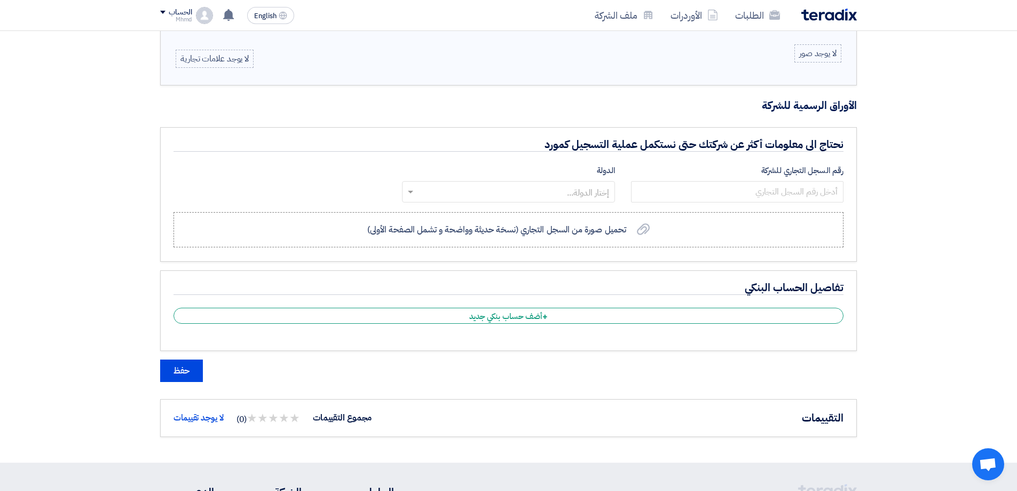
scroll to position [574, 0]
click at [525, 192] on input "text" at bounding box center [514, 192] width 191 height 18
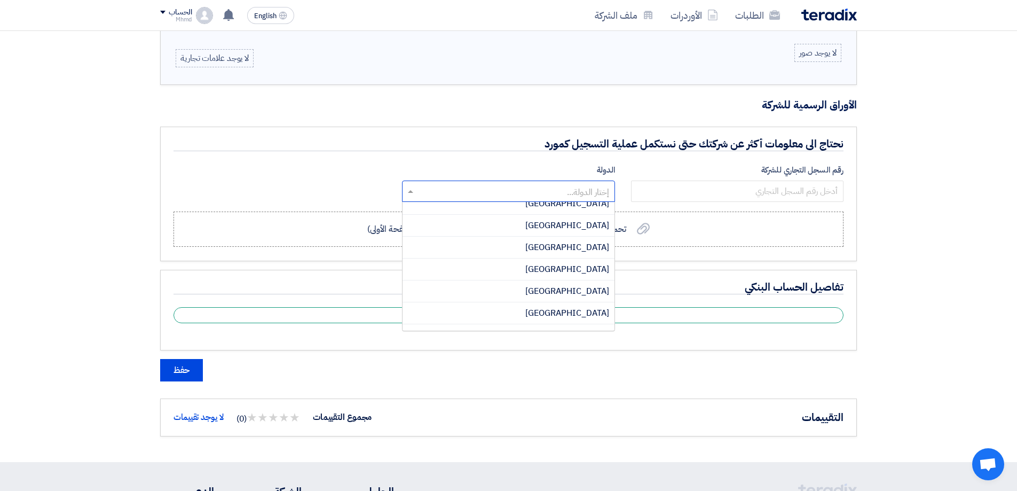
scroll to position [854, 0]
click at [605, 251] on span "[GEOGRAPHIC_DATA]" at bounding box center [567, 255] width 84 height 13
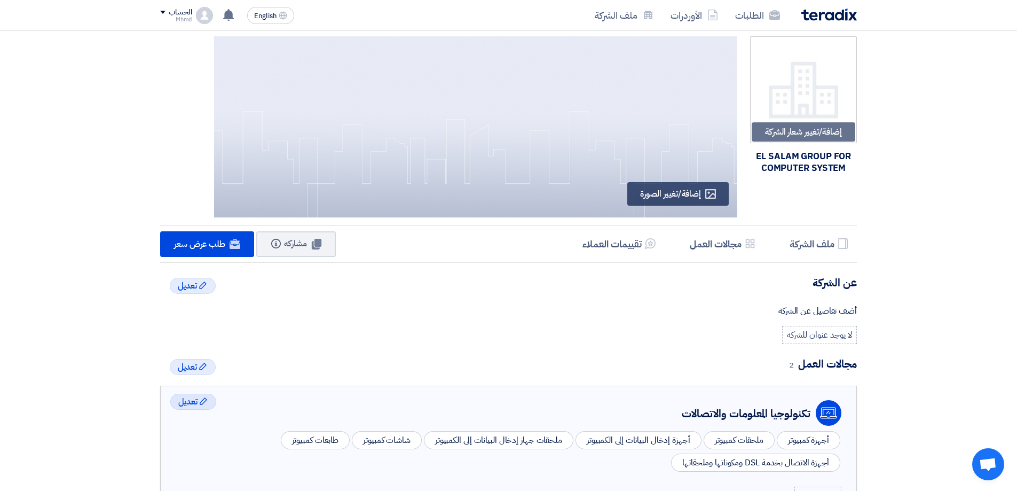
scroll to position [0, 0]
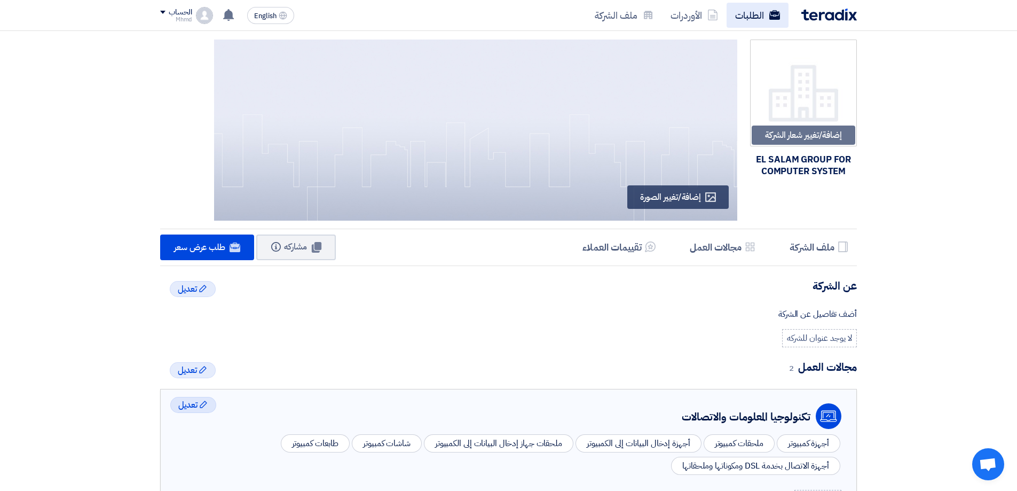
click at [759, 15] on link "الطلبات" at bounding box center [758, 15] width 62 height 25
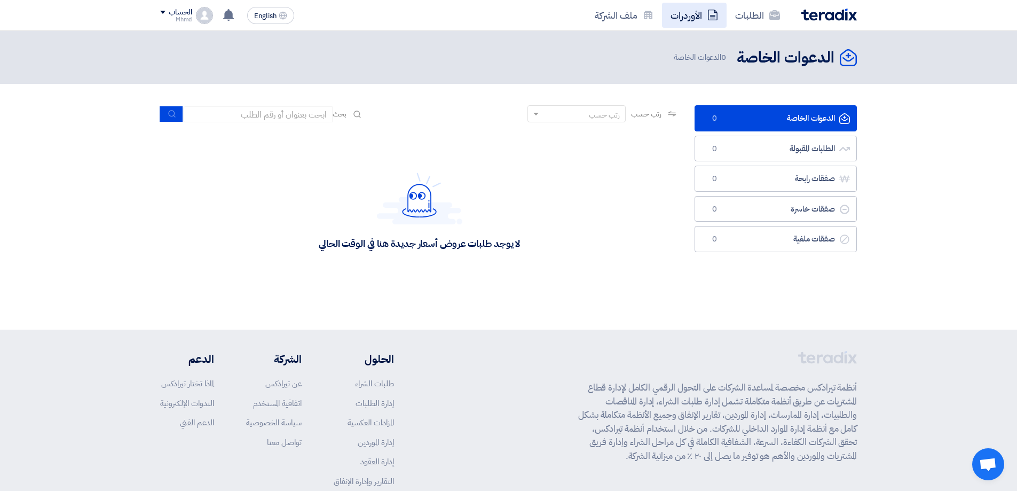
click at [690, 14] on link "الأوردرات" at bounding box center [694, 15] width 65 height 25
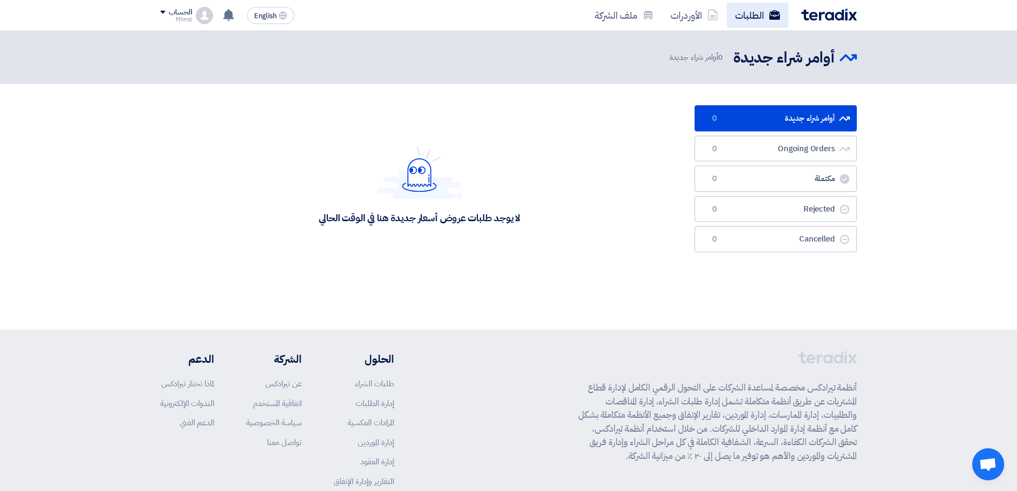
click at [757, 19] on link "الطلبات" at bounding box center [758, 15] width 62 height 25
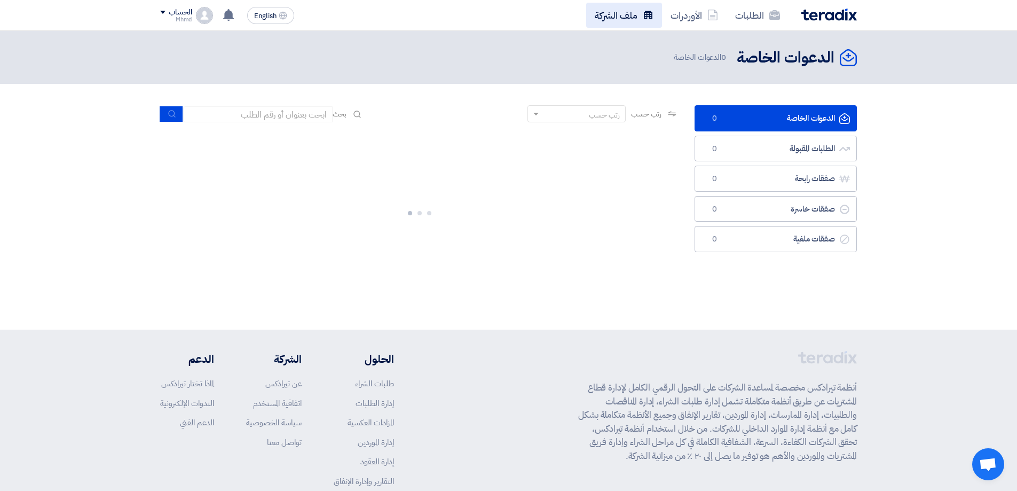
click at [631, 12] on link "ملف الشركة" at bounding box center [624, 15] width 76 height 25
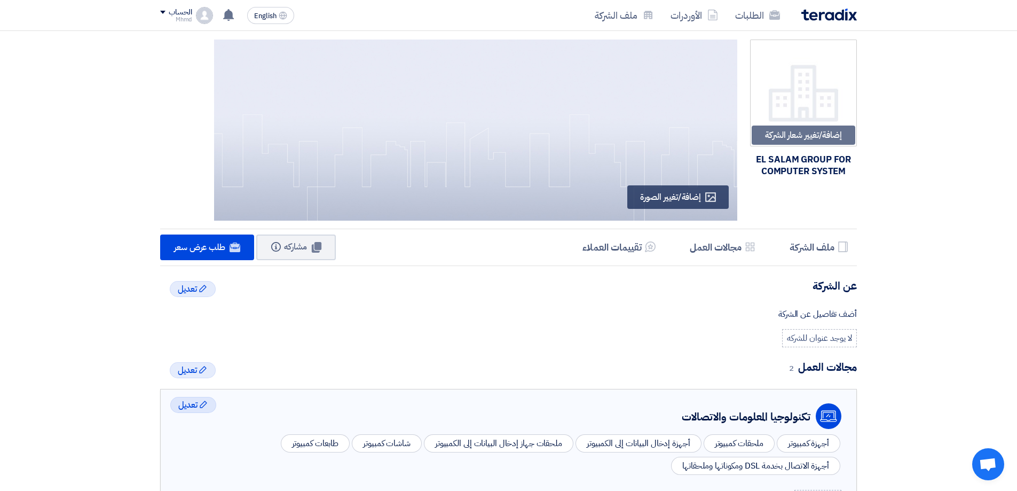
click at [831, 19] on img at bounding box center [829, 15] width 56 height 12
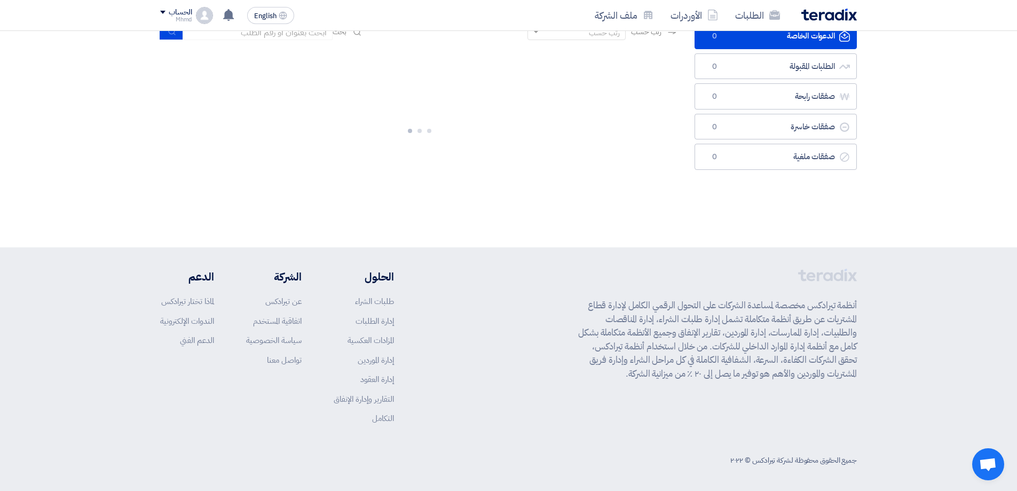
scroll to position [84, 0]
